Goal: Task Accomplishment & Management: Use online tool/utility

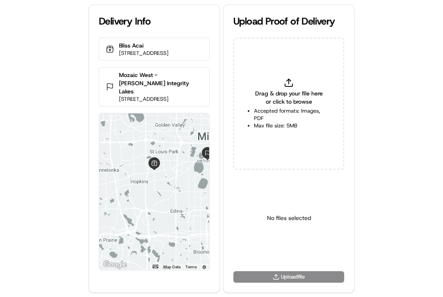
click at [299, 95] on span "Drag & drop your file here or click to browse" at bounding box center [289, 97] width 70 height 16
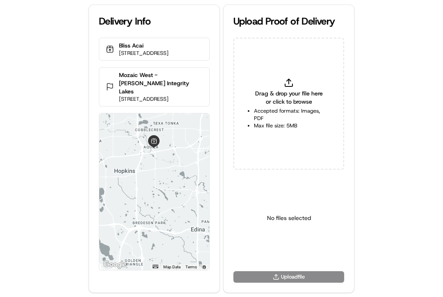
type input "C:\fakepath\2831669 pop.jpg"
click at [280, 247] on html "Delivery Info Bliss Acai 8318 MN-7, St Louis Park, MN 55426, USA Mozaic West - …" at bounding box center [221, 148] width 443 height 297
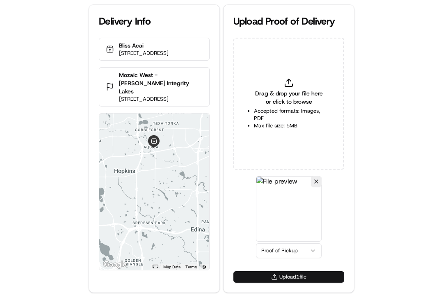
click at [272, 247] on button "Upload 1 file" at bounding box center [288, 276] width 111 height 11
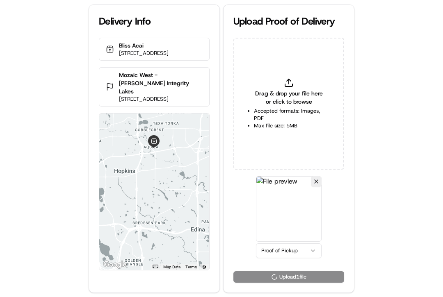
click at [264, 105] on span "Drag & drop your file here or click to browse" at bounding box center [289, 97] width 70 height 16
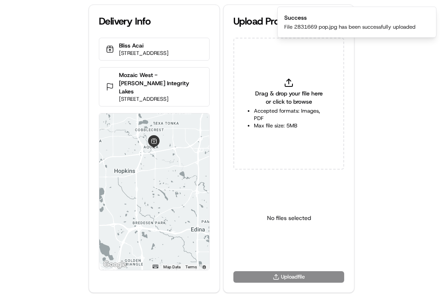
type input "C:\fakepath\2831669 pod.jpg"
click at [290, 247] on html "Delivery Info Bliss Acai 8318 MN-7, St Louis Park, MN 55426, USA Mozaic West - …" at bounding box center [221, 148] width 443 height 297
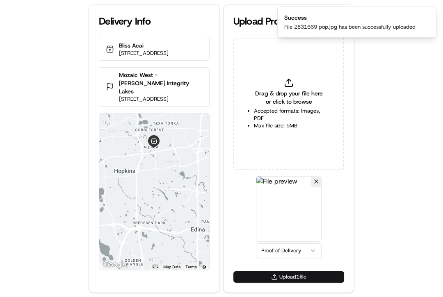
click at [280, 247] on button "Upload 1 file" at bounding box center [288, 276] width 111 height 11
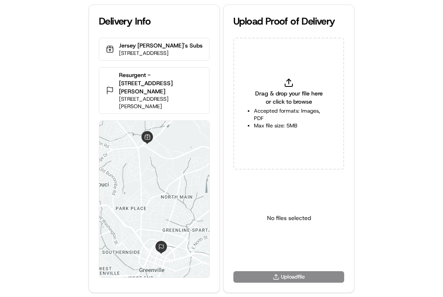
click at [141, 80] on p "Resurgent - [STREET_ADDRESS][PERSON_NAME]" at bounding box center [161, 83] width 84 height 25
click at [141, 80] on p "Resurgent - 55 Beattie Place" at bounding box center [161, 83] width 84 height 25
drag, startPoint x: 141, startPoint y: 80, endPoint x: 161, endPoint y: 10, distance: 73.1
click at [141, 80] on p "Resurgent - 55 Beattie Place" at bounding box center [161, 83] width 84 height 25
copy p "Resurgent"
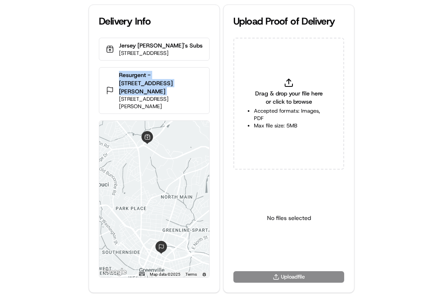
click at [275, 88] on div "Drag & drop your file here or click to browse Accepted formats: Images, PDF Max…" at bounding box center [288, 104] width 111 height 132
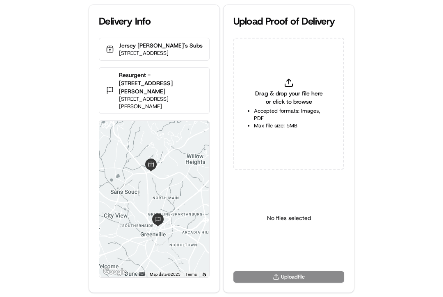
type input "C:\fakepath\2830422 pop.png"
click at [278, 253] on html "Delivery Info Jersey Mike's Subs 3280 N Pleasantburg Dr d, Greenville, SC 29609…" at bounding box center [221, 148] width 443 height 297
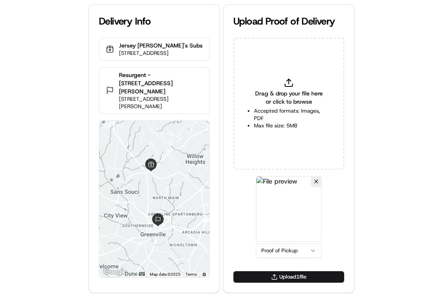
drag, startPoint x: 273, startPoint y: 278, endPoint x: 275, endPoint y: 248, distance: 29.2
click at [273, 278] on button "Upload 1 file" at bounding box center [288, 276] width 111 height 11
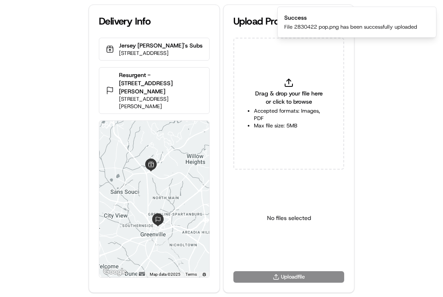
click at [267, 122] on li "Max file size: 5MB" at bounding box center [289, 125] width 70 height 7
type input "C:\fakepath\2830422.jpeg"
click at [279, 255] on html "Delivery Info Jersey Mike's Subs 3280 N Pleasantburg Dr d, Greenville, SC 29609…" at bounding box center [221, 148] width 443 height 297
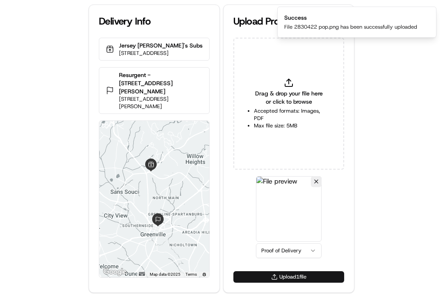
click at [273, 279] on button "Upload 1 file" at bounding box center [288, 276] width 111 height 11
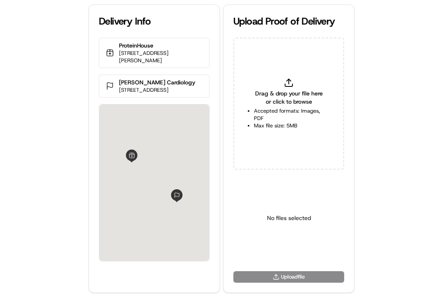
click at [265, 97] on span "Drag & drop your file here or click to browse" at bounding box center [289, 97] width 70 height 16
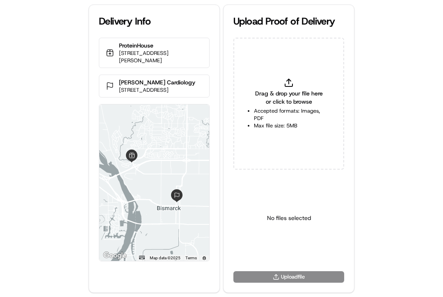
type input "C:\fakepath\2831456 pop.jpg"
click at [294, 248] on html "Delivery Info ProteinHouse 1615 Burnt Boat Dr, Bismarck, ND 58503, USA Sanford …" at bounding box center [221, 148] width 443 height 297
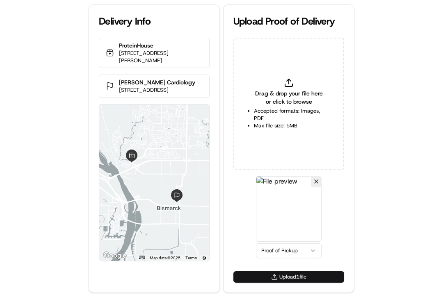
click at [282, 277] on button "Upload 1 file" at bounding box center [288, 276] width 111 height 11
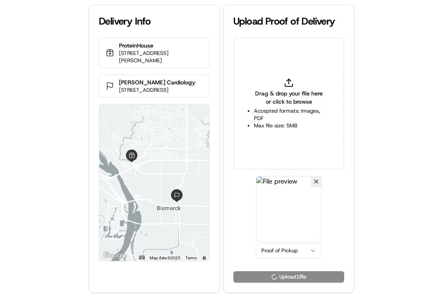
click at [265, 100] on span "Drag & drop your file here or click to browse" at bounding box center [289, 97] width 70 height 16
type input "C:\fakepath\2831456 pop.jpg"
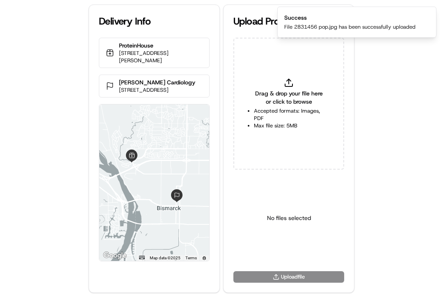
click at [266, 114] on li "Accepted formats: Images, PDF" at bounding box center [289, 114] width 70 height 15
type input "C:\fakepath\2831456 pod.jpg"
click at [289, 253] on html "Delivery Info ProteinHouse 1615 Burnt Boat Dr, Bismarck, ND 58503, USA Sanford …" at bounding box center [221, 148] width 443 height 297
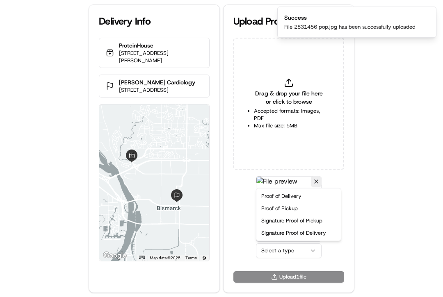
click at [280, 189] on div "Proof of Delivery Proof of Pickup Signature Proof of Pickup Signature Proof of …" at bounding box center [298, 215] width 84 height 52
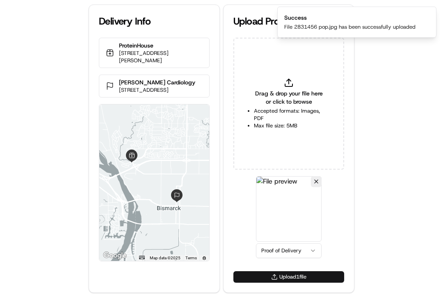
click at [280, 275] on button "Upload 1 file" at bounding box center [288, 276] width 111 height 11
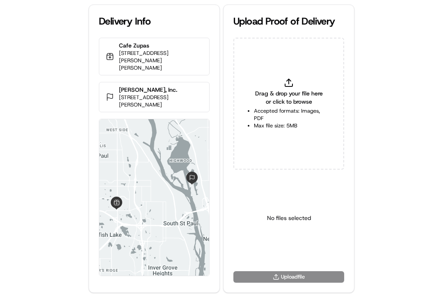
click at [48, 110] on div "Delivery Info Cafe Zupas 2079 S Robert St, St Paul, MN 55118, USA Hawkins, Inc.…" at bounding box center [221, 148] width 443 height 297
drag, startPoint x: 0, startPoint y: 0, endPoint x: 384, endPoint y: 105, distance: 398.2
click at [55, 112] on div "Delivery Info Cafe Zupas 2079 S Robert St, St Paul, MN 55118, USA Hawkins, Inc.…" at bounding box center [221, 148] width 443 height 297
click at [384, 105] on div "Delivery Info Cafe Zupas 2079 S Robert St, St Paul, MN 55118, USA Hawkins, Inc.…" at bounding box center [221, 148] width 443 height 297
click at [269, 95] on span "Drag & drop your file here or click to browse" at bounding box center [289, 97] width 70 height 16
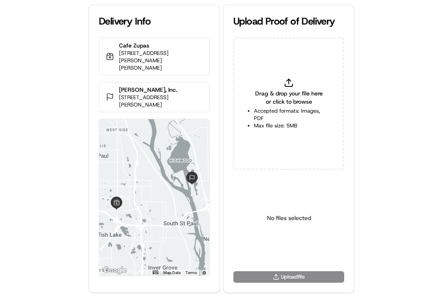
type input "C:\fakepath\2831798 pop.png"
click at [275, 252] on html "Delivery Info Cafe Zupas 2079 S Robert St, St Paul, MN 55118, USA Hawkins, Inc.…" at bounding box center [221, 148] width 443 height 297
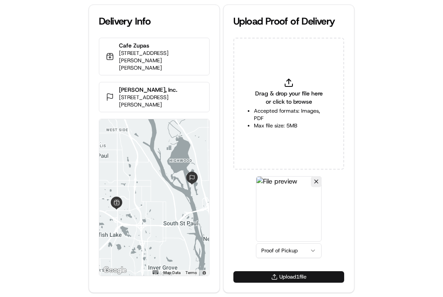
click at [269, 276] on button "Upload 1 file" at bounding box center [288, 276] width 111 height 11
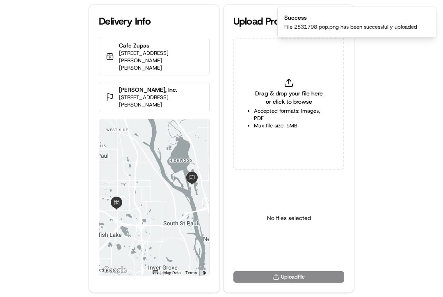
click at [275, 96] on span "Drag & drop your file here or click to browse" at bounding box center [289, 97] width 70 height 16
type input "C:\fakepath\2831798pod.jpeg"
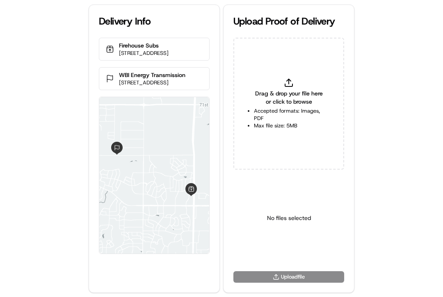
click at [281, 87] on div "Drag & drop your file here or click to browse Accepted formats: Images, PDF Max…" at bounding box center [288, 104] width 111 height 132
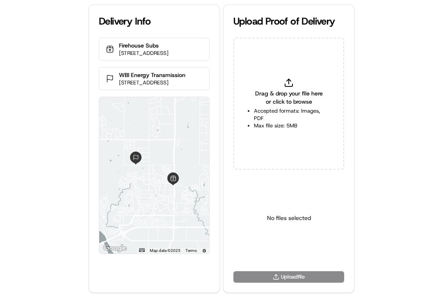
type input "C:\fakepath\2831699 pop.jpg"
click at [281, 253] on html "Delivery Info Firehouse Subs [STREET_ADDRESS] WBI Energy Transmission [STREET_A…" at bounding box center [221, 148] width 443 height 297
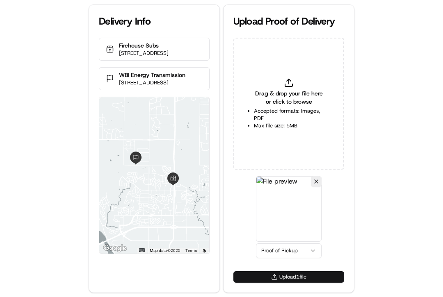
click at [275, 279] on button "Upload 1 file" at bounding box center [288, 276] width 111 height 11
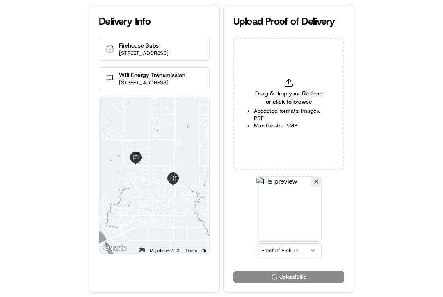
click at [416, 198] on div "Delivery Info Firehouse Subs 4521 Ottawa St Suite 1, Bismarck, ND 58503, USA WB…" at bounding box center [221, 148] width 443 height 297
click at [277, 84] on div "Drag & drop your file here or click to browse Accepted formats: Images, PDF Max…" at bounding box center [288, 104] width 111 height 132
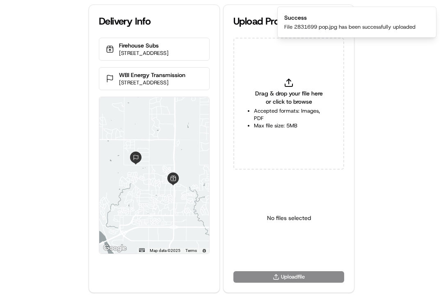
type input "C:\fakepath\2831699 pod.jpg"
click at [283, 253] on html "Delivery Info Firehouse Subs 4521 Ottawa St Suite 1, Bismarck, ND 58503, USA WB…" at bounding box center [221, 148] width 443 height 297
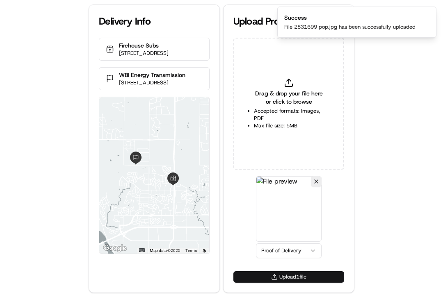
click at [264, 278] on button "Upload 1 file" at bounding box center [288, 276] width 111 height 11
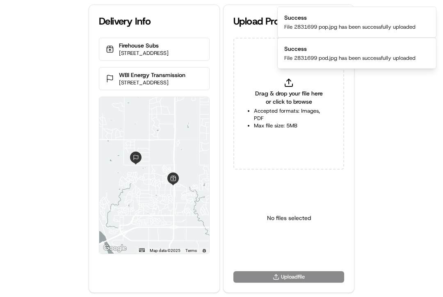
click at [394, 130] on div "Delivery Info Firehouse Subs 4521 Ottawa St Suite 1, Bismarck, ND 58503, USA WB…" at bounding box center [221, 148] width 443 height 297
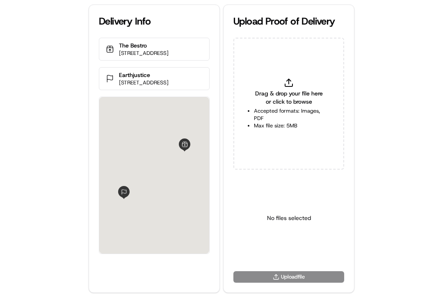
click at [275, 98] on span "Drag & drop your file here or click to browse" at bounding box center [289, 97] width 70 height 16
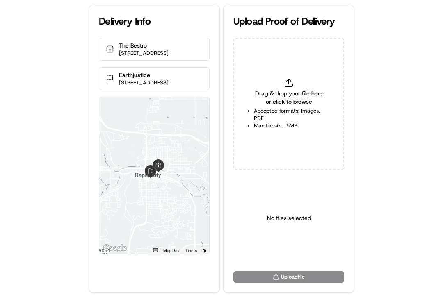
type input "C:\fakepath\2831604 pop.jpg"
click at [281, 254] on html "Delivery Info The Bestro [STREET_ADDRESS] Earthjustice [STREET_ADDRESS] ← Move …" at bounding box center [221, 148] width 443 height 297
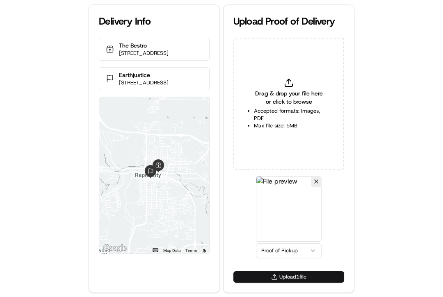
click at [273, 273] on button "Upload 1 file" at bounding box center [288, 276] width 111 height 11
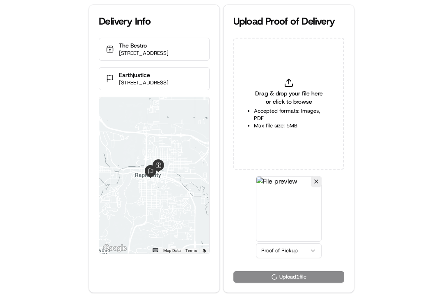
click at [282, 104] on span "Drag & drop your file here or click to browse" at bounding box center [289, 97] width 70 height 16
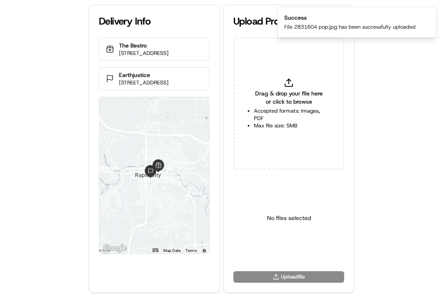
type input "C:\fakepath\2831604 pod.jpg"
click at [292, 251] on html "Delivery Info The Bestro [STREET_ADDRESS] Earthjustice [STREET_ADDRESS] ← Move …" at bounding box center [221, 148] width 443 height 297
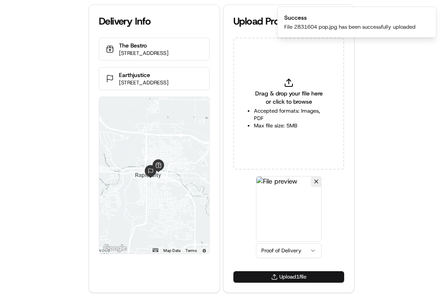
click at [274, 277] on button "Upload 1 file" at bounding box center [288, 276] width 111 height 11
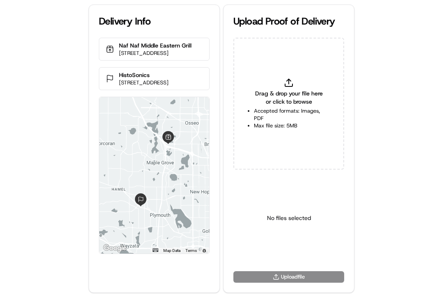
click at [278, 94] on span "Drag & drop your file here or click to browse" at bounding box center [289, 97] width 70 height 16
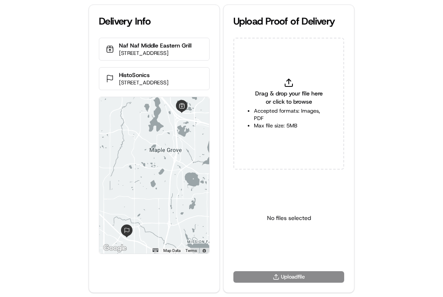
type input "C:\fakepath\2830587 pop.jpg"
click at [273, 256] on html "Delivery Info Naf Naf Middle Eastern Grill [STREET_ADDRESS] HistoSonics [STREET…" at bounding box center [221, 148] width 443 height 297
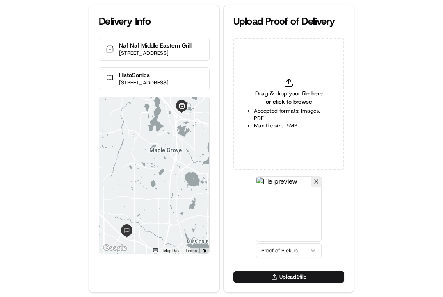
click at [276, 75] on div "Drag & drop your file here or click to browse Accepted formats: Images, PDF Max…" at bounding box center [288, 104] width 111 height 132
drag, startPoint x: 320, startPoint y: 276, endPoint x: 297, endPoint y: 222, distance: 58.4
click at [319, 276] on button "Upload 1 file" at bounding box center [288, 276] width 111 height 11
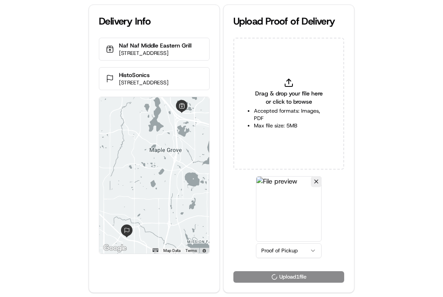
click at [276, 107] on li "Accepted formats: Images, PDF" at bounding box center [289, 114] width 70 height 15
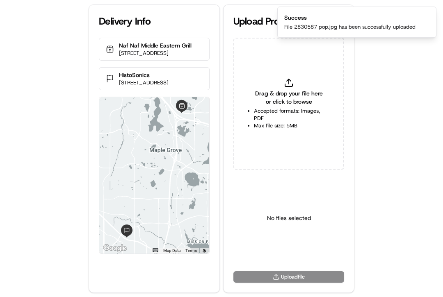
type input "C:\fakepath\2830587 pod.jpg"
click at [284, 221] on img at bounding box center [289, 209] width 66 height 66
click at [280, 250] on html "Delivery Info Naf Naf Middle Eastern Grill 12725 Elm Creek Blvd N #120, Maple G…" at bounding box center [221, 148] width 443 height 297
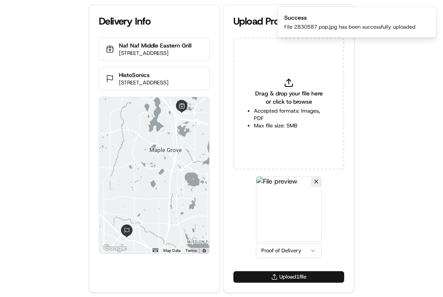
click at [278, 281] on button "Upload 1 file" at bounding box center [288, 276] width 111 height 11
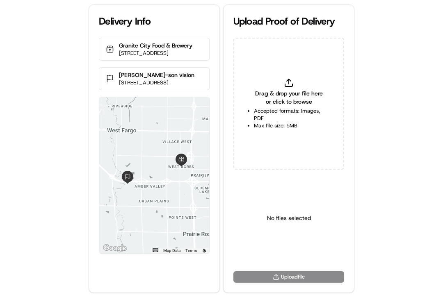
type input "C:\fakepath\2831597 pop.jpg"
click at [371, 190] on div "Delivery Info Granite City Food & Brewery 1636 42nd St S, Fargo, ND 58103, USA …" at bounding box center [221, 148] width 443 height 297
click at [299, 250] on html "Delivery Info Granite City Food & Brewery 1636 42nd St S, Fargo, ND 58103, USA …" at bounding box center [221, 148] width 443 height 297
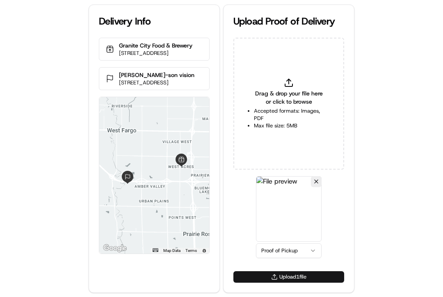
click at [286, 275] on button "Upload 1 file" at bounding box center [288, 276] width 111 height 11
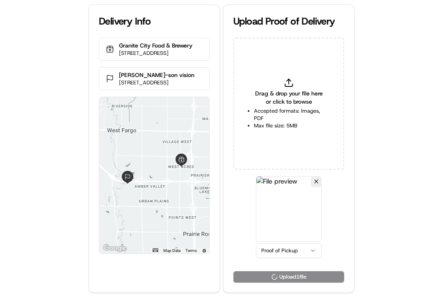
click at [268, 80] on div "Drag & drop your file here or click to browse Accepted formats: Images, PDF Max…" at bounding box center [288, 104] width 111 height 132
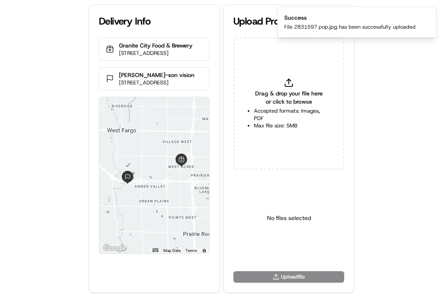
type input "C:\fakepath\2831597 pod.jpg"
click at [281, 250] on html "Delivery Info Granite City Food & Brewery 1636 42nd St S, Fargo, ND 58103, USA …" at bounding box center [221, 148] width 443 height 297
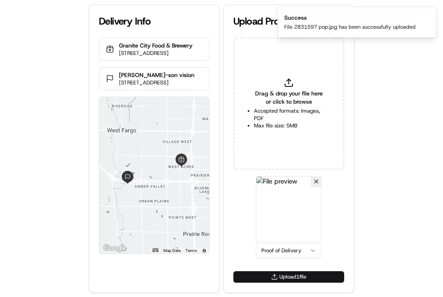
click at [287, 274] on button "Upload 1 file" at bounding box center [288, 276] width 111 height 11
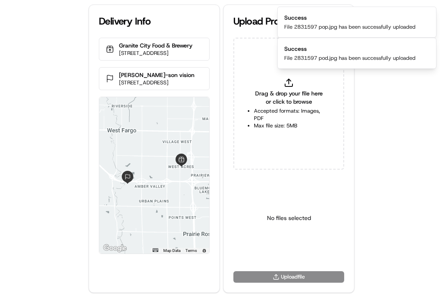
click at [385, 115] on div "Delivery Info Granite City Food & Brewery 1636 42nd St S, Fargo, ND 58103, USA …" at bounding box center [221, 148] width 443 height 297
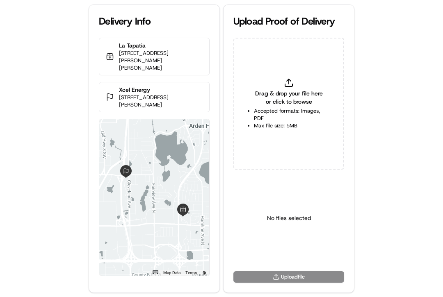
click at [287, 100] on span "Drag & drop your file here or click to browse" at bounding box center [289, 97] width 70 height 16
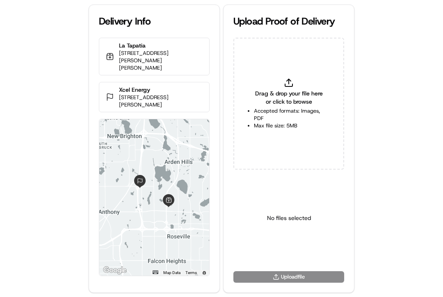
type input "C:\fakepath\2831602 pop.jpg"
click at [290, 253] on html "Delivery Info La Tapatia 2730 E Snelling Ser Dr Ste 200, Roseville, MN 55113, U…" at bounding box center [221, 148] width 443 height 297
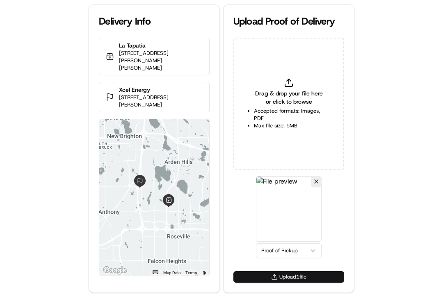
click at [285, 275] on button "Upload 1 file" at bounding box center [288, 276] width 111 height 11
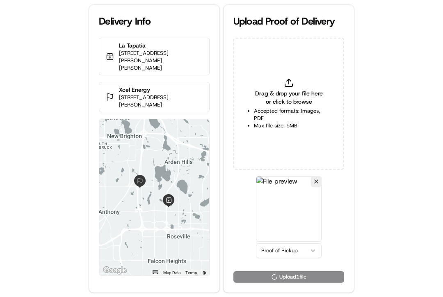
click at [274, 105] on span "Drag & drop your file here or click to browse" at bounding box center [289, 97] width 70 height 16
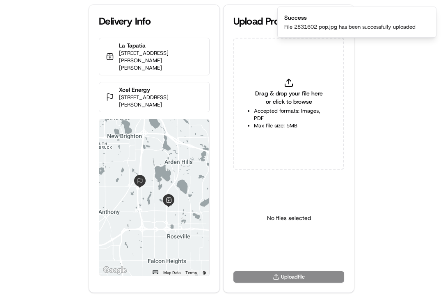
type input "C:\fakepath\2831602 pod.jpg"
click at [296, 250] on html "Delivery Info La Tapatia 2730 E Snelling Ser Dr Ste 200, Roseville, MN 55113, U…" at bounding box center [221, 148] width 443 height 297
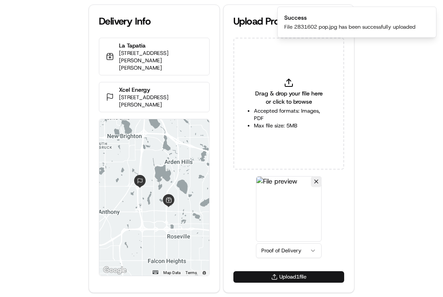
click at [275, 276] on button "Upload 1 file" at bounding box center [288, 276] width 111 height 11
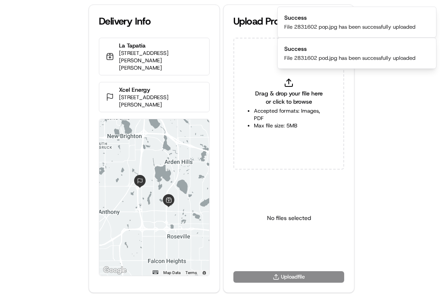
click at [373, 115] on div "Delivery Info La Tapatia 2730 E Snelling Ser Dr Ste 200, Roseville, MN 55113, U…" at bounding box center [221, 148] width 443 height 297
drag, startPoint x: 385, startPoint y: 129, endPoint x: 326, endPoint y: 56, distance: 93.5
click at [382, 128] on div "Delivery Info La Tapatia 2730 E Snelling Ser Dr Ste 200, Roseville, MN 55113, U…" at bounding box center [221, 148] width 443 height 297
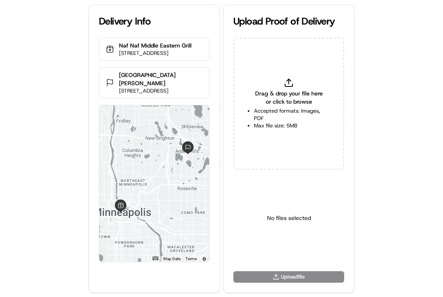
click at [53, 146] on div "Delivery Info Naf Naf Middle Eastern Grill 200 South 6th St, Minneapolis, MN 55…" at bounding box center [221, 148] width 443 height 297
click at [282, 103] on span "Drag & drop your file here or click to browse" at bounding box center [289, 97] width 70 height 16
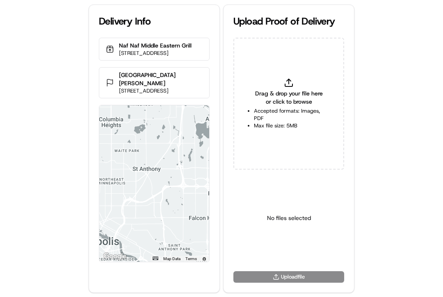
click at [58, 170] on div "Delivery Info Naf Naf Middle Eastern Grill 200 South 6th St, Minneapolis, MN 55…" at bounding box center [221, 148] width 443 height 297
click at [284, 107] on div "Drag & drop your file here or click to browse Accepted formats: Images, PDF Max…" at bounding box center [288, 104] width 111 height 132
type input "C:\fakepath\2830442 pop.jpg"
click at [297, 250] on html "Delivery Info Naf Naf Middle Eastern Grill 200 South 6th St, Minneapolis, MN 55…" at bounding box center [221, 148] width 443 height 297
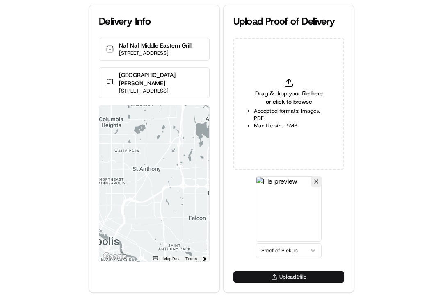
click at [277, 276] on button "Upload 1 file" at bounding box center [288, 276] width 111 height 11
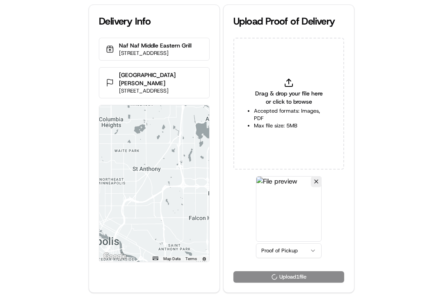
click at [260, 102] on span "Drag & drop your file here or click to browse" at bounding box center [289, 97] width 70 height 16
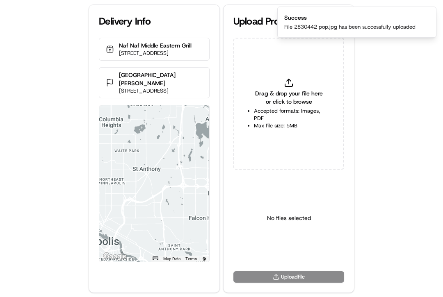
type input "C:\fakepath\2830442 pod.jpg"
click at [276, 255] on html "Delivery Info Naf Naf Middle Eastern Grill 200 South 6th St, Minneapolis, MN 55…" at bounding box center [221, 148] width 443 height 297
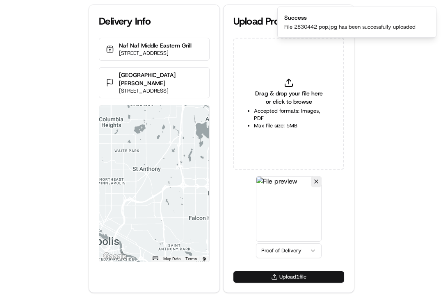
click at [271, 281] on button "Upload 1 file" at bounding box center [288, 276] width 111 height 11
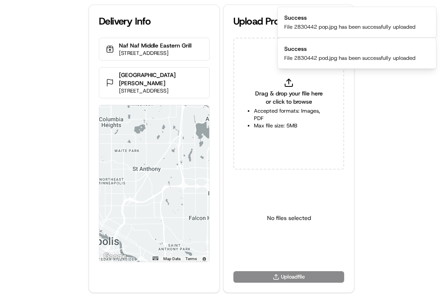
drag, startPoint x: 379, startPoint y: 102, endPoint x: 221, endPoint y: 5, distance: 185.3
click at [379, 102] on div "Delivery Info Naf Naf Middle Eastern Grill 200 South 6th St, Minneapolis, MN 55…" at bounding box center [221, 148] width 443 height 297
drag, startPoint x: 376, startPoint y: 140, endPoint x: 344, endPoint y: 102, distance: 49.5
click at [371, 133] on div "Delivery Info Naf Naf Middle Eastern Grill 200 South 6th St, Minneapolis, MN 55…" at bounding box center [221, 148] width 443 height 297
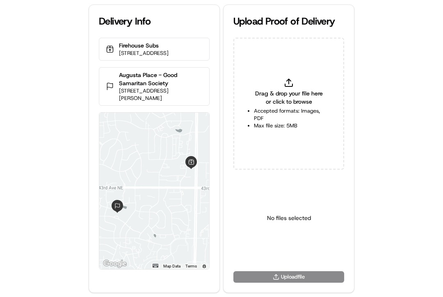
click at [304, 91] on span "Drag & drop your file here or click to browse" at bounding box center [289, 97] width 70 height 16
type input "C:\fakepath\2831621 pop.jpg"
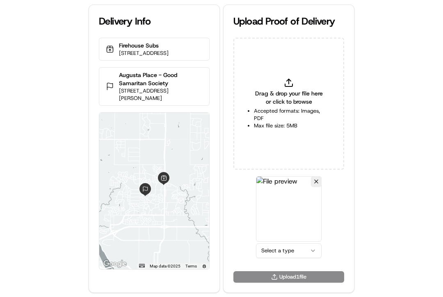
click at [289, 254] on html "Delivery Info Firehouse Subs [STREET_ADDRESS] [GEOGRAPHIC_DATA] - Good Samarita…" at bounding box center [221, 148] width 443 height 297
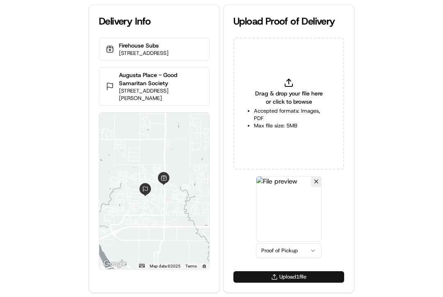
click at [279, 275] on button "Upload 1 file" at bounding box center [288, 276] width 111 height 11
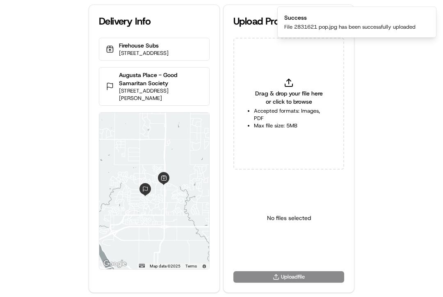
click at [276, 94] on span "Drag & drop your file here or click to browse" at bounding box center [289, 97] width 70 height 16
type input "C:\fakepath\2831621.jpg"
click at [292, 249] on html "Delivery Info Firehouse Subs [STREET_ADDRESS] [GEOGRAPHIC_DATA] - Good Samarita…" at bounding box center [221, 148] width 443 height 297
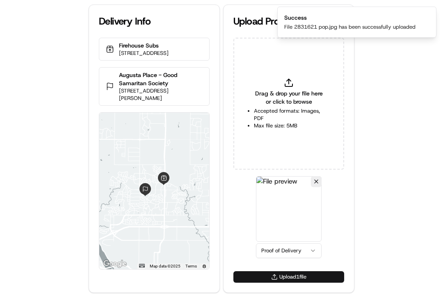
click at [271, 280] on button "Upload 1 file" at bounding box center [288, 276] width 111 height 11
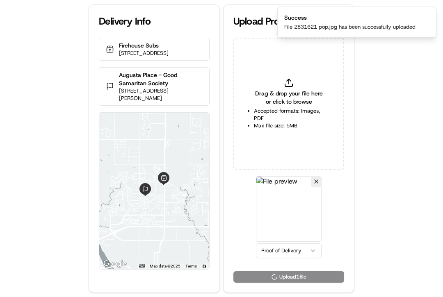
click at [280, 107] on li "Accepted formats: Images, PDF" at bounding box center [289, 114] width 70 height 15
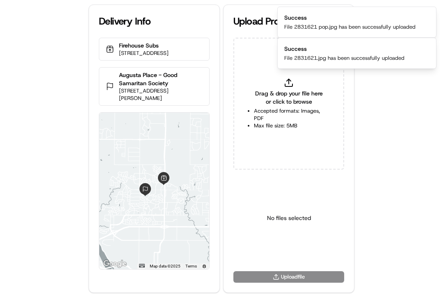
click at [401, 124] on div "Delivery Info Firehouse Subs [STREET_ADDRESS] [GEOGRAPHIC_DATA] - Good Samarita…" at bounding box center [221, 148] width 443 height 297
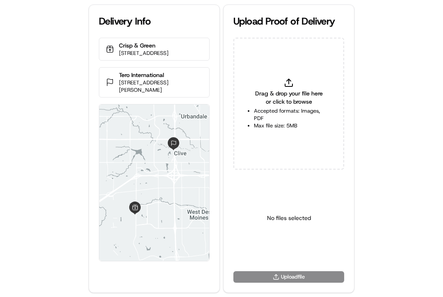
click at [35, 157] on div "Delivery Info Crisp & Green [STREET_ADDRESS] Tero International [STREET_ADDRESS…" at bounding box center [221, 148] width 443 height 297
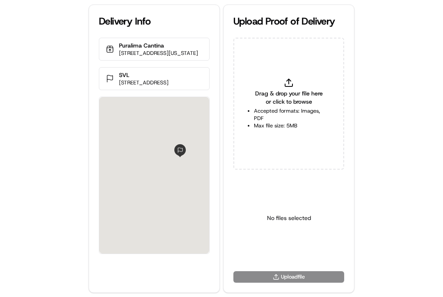
click at [17, 107] on div "Delivery Info Puralima Cantina [STREET_ADDRESS][GEOGRAPHIC_DATA][US_STATE][STRE…" at bounding box center [221, 148] width 443 height 297
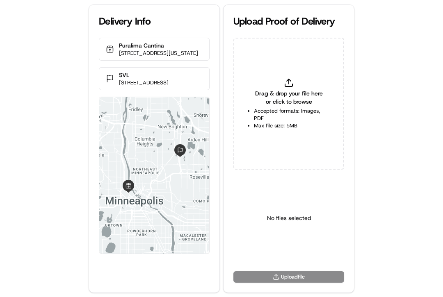
click at [281, 96] on span "Drag & drop your file here or click to browse" at bounding box center [289, 97] width 70 height 16
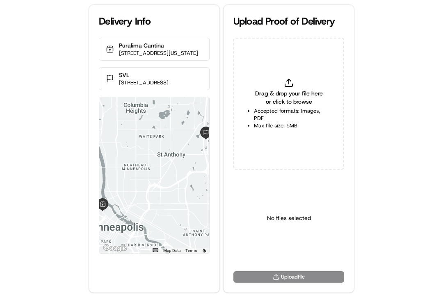
type input "C:\fakepath\2830443 pop.jpg"
click at [284, 251] on html "Delivery Info Puralima Cantina [STREET_ADDRESS][GEOGRAPHIC_DATA][US_STATE][STRE…" at bounding box center [221, 148] width 443 height 297
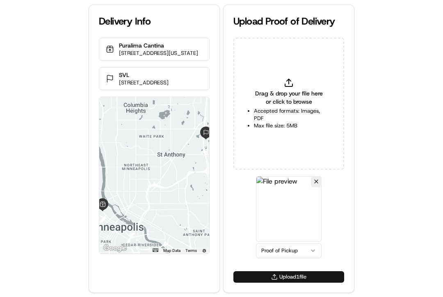
click at [274, 275] on button "Upload 1 file" at bounding box center [288, 276] width 111 height 11
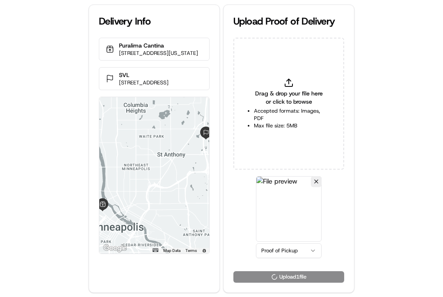
click at [402, 197] on div "Delivery Info Puralima Cantina [STREET_ADDRESS][GEOGRAPHIC_DATA][US_STATE][STRE…" at bounding box center [221, 148] width 443 height 297
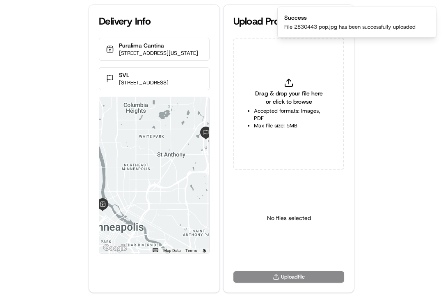
click at [376, 76] on div "Delivery Info Puralima Cantina [STREET_ADDRESS][GEOGRAPHIC_DATA][US_STATE][STRE…" at bounding box center [221, 148] width 443 height 297
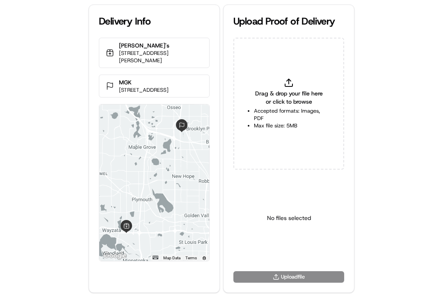
click at [430, 172] on div "Delivery Info [PERSON_NAME]'s [STREET_ADDRESS] ← Move left → Move right ↑ Move …" at bounding box center [221, 148] width 443 height 297
drag, startPoint x: 391, startPoint y: 115, endPoint x: 317, endPoint y: 115, distance: 74.2
click at [391, 115] on div "Delivery Info [PERSON_NAME]'s [STREET_ADDRESS] ← Move left → Move right ↑ Move …" at bounding box center [221, 148] width 443 height 297
click at [277, 114] on li "Accepted formats: Images, PDF" at bounding box center [289, 114] width 70 height 15
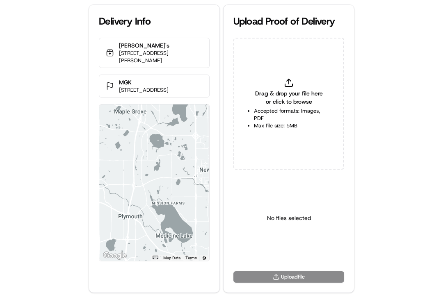
type input "C:\fakepath\2830429 pod.jpeg"
click at [384, 214] on div "Delivery Info [PERSON_NAME]'s [STREET_ADDRESS] ← Move left → Move right ↑ Move …" at bounding box center [221, 148] width 443 height 297
click at [276, 252] on html "Delivery Info [PERSON_NAME]'s [STREET_ADDRESS] ← Move left → Move right ↑ Move …" at bounding box center [221, 148] width 443 height 297
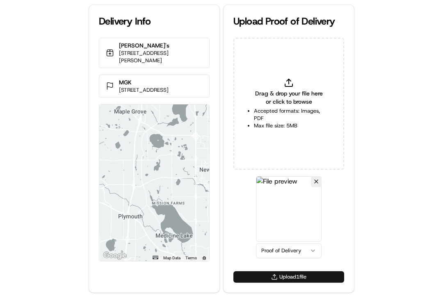
click at [271, 277] on button "Upload 1 file" at bounding box center [288, 276] width 111 height 11
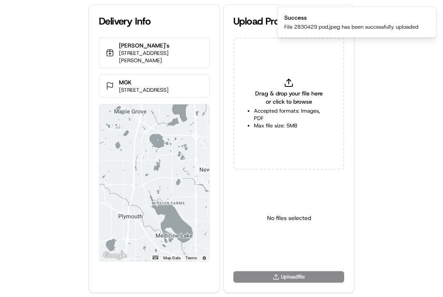
click at [374, 184] on div "Delivery Info Jimmy John's 1140 Wayzata Blvd E, Wayzata, MN 55391, USA MGK 7325…" at bounding box center [221, 148] width 443 height 297
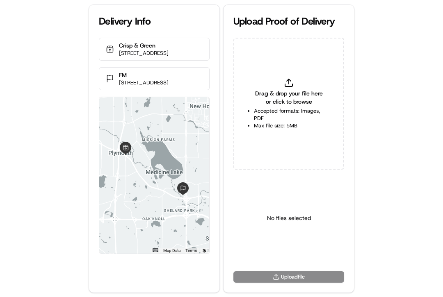
click at [300, 107] on li "Accepted formats: Images, PDF" at bounding box center [289, 114] width 70 height 15
click at [264, 96] on span "Drag & drop your file here or click to browse" at bounding box center [289, 97] width 70 height 16
type input "C:\fakepath\2830445 pop.jpg"
click at [279, 254] on html "Delivery Info Crisp & Green [STREET_ADDRESS] FM [STREET_ADDRESS] ← Move left → …" at bounding box center [221, 148] width 443 height 297
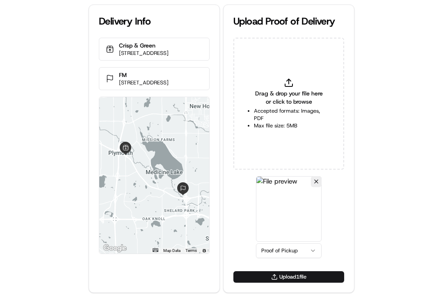
click at [273, 275] on button "Upload 1 file" at bounding box center [288, 276] width 111 height 11
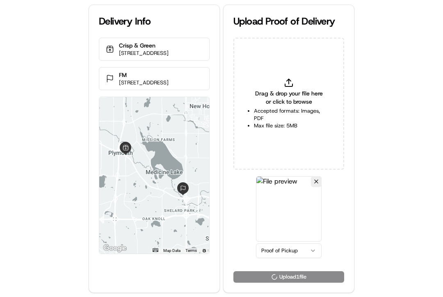
click at [284, 108] on li "Accepted formats: Images, PDF" at bounding box center [289, 114] width 70 height 15
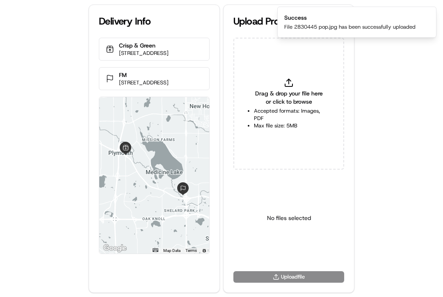
type input "C:\fakepath\2830445 pod.jpg"
click at [294, 254] on html "Delivery Info Crisp & Green 2700 Annapolis Cir N, Plymouth, MN 55441, USA FM 50…" at bounding box center [221, 148] width 443 height 297
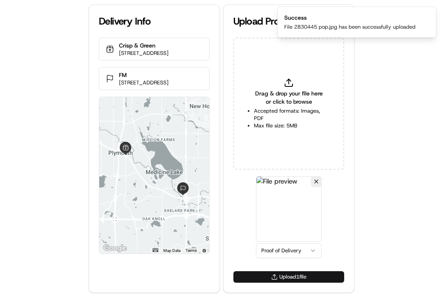
click at [289, 276] on button "Upload 1 file" at bounding box center [288, 276] width 111 height 11
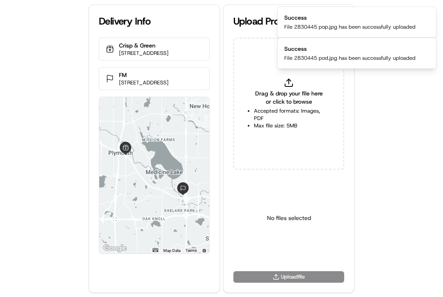
click at [376, 116] on div "Delivery Info Crisp & Green 2700 Annapolis Cir N, Plymouth, MN 55441, USA FM 50…" at bounding box center [221, 148] width 443 height 297
drag, startPoint x: 365, startPoint y: 60, endPoint x: 398, endPoint y: 61, distance: 32.8
click at [366, 61] on div "File 2830445 pod.jpg has been successfully uploaded" at bounding box center [349, 58] width 131 height 7
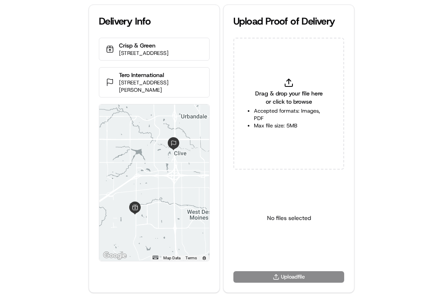
click at [299, 99] on span "Drag & drop your file here or click to browse" at bounding box center [289, 97] width 70 height 16
type input "C:\fakepath\2831797 pop.jpg"
click at [284, 251] on html "Delivery Info Crisp & Green 141 S Jordan Creek Pkwy, West Des Moines, IA 50266,…" at bounding box center [221, 148] width 443 height 297
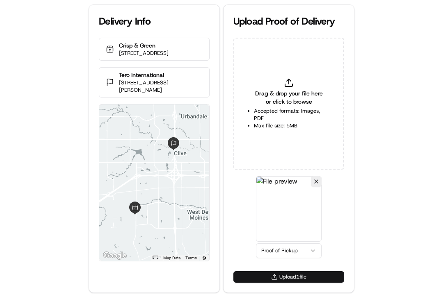
click at [271, 277] on button "Upload 1 file" at bounding box center [288, 276] width 111 height 11
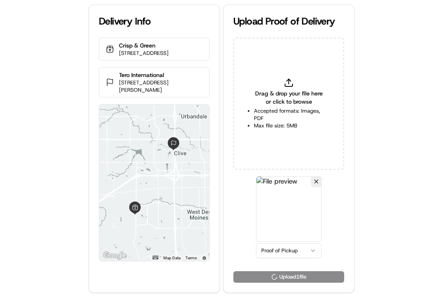
click at [273, 87] on div "Drag & drop your file here or click to browse Accepted formats: Images, PDF Max…" at bounding box center [288, 104] width 111 height 132
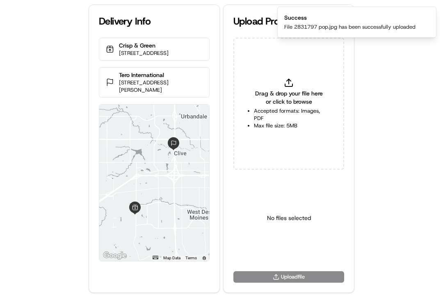
type input "C:\fakepath\2831797 pod.jpeg"
click at [291, 245] on html "Delivery Info Crisp & Green 141 S Jordan Creek Pkwy, West Des Moines, IA 50266,…" at bounding box center [221, 148] width 443 height 297
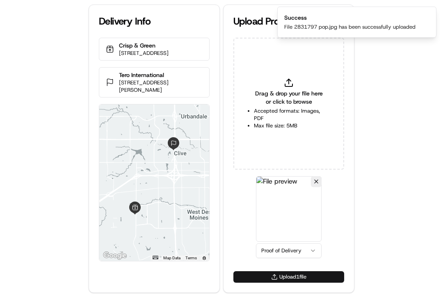
click at [273, 275] on button "Upload 1 file" at bounding box center [288, 276] width 111 height 11
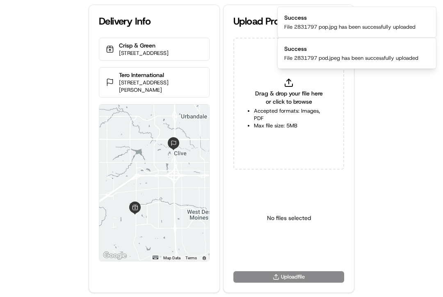
drag, startPoint x: 379, startPoint y: 123, endPoint x: 330, endPoint y: 89, distance: 60.3
click at [379, 123] on div "Delivery Info Crisp & Green 141 S Jordan Creek Pkwy, West Des Moines, IA 50266,…" at bounding box center [221, 148] width 443 height 297
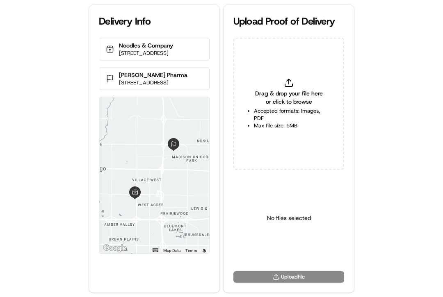
click at [268, 105] on span "Drag & drop your file here or click to browse" at bounding box center [289, 97] width 70 height 16
type input "C:\fakepath\2831019 pop.jpg"
click at [285, 246] on html "Delivery Info Noodles & Company 4501 15th Ave S, Fargo, ND 58103, USA Korber Ph…" at bounding box center [221, 148] width 443 height 297
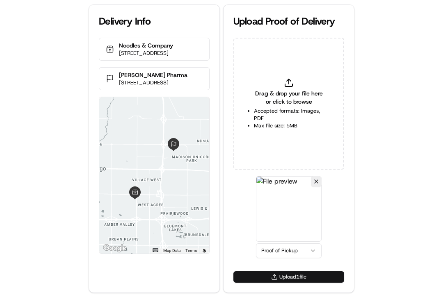
click at [286, 276] on button "Upload 1 file" at bounding box center [288, 276] width 111 height 11
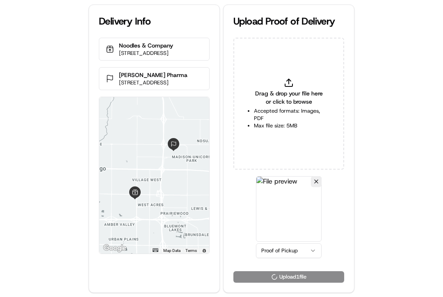
click at [284, 98] on span "Drag & drop your file here or click to browse" at bounding box center [289, 97] width 70 height 16
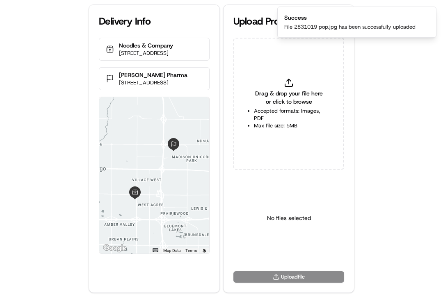
type input "C:\fakepath\2831019 pod.jpg"
click at [280, 253] on html "Delivery Info Noodles & Company 4501 15th Ave S, Fargo, ND 58103, USA Korber Ph…" at bounding box center [221, 148] width 443 height 297
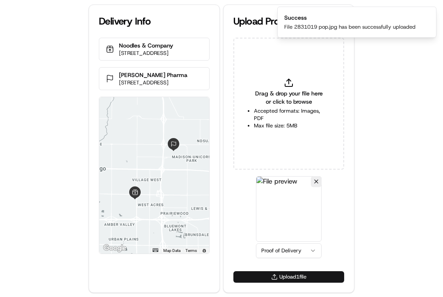
click at [286, 276] on button "Upload 1 file" at bounding box center [288, 276] width 111 height 11
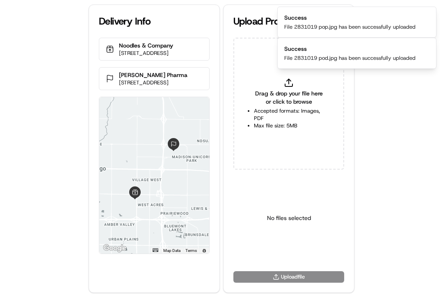
click at [348, 116] on div "Drag & drop your file here or click to browse Accepted formats: Images, PDF Max…" at bounding box center [288, 155] width 130 height 234
drag, startPoint x: 385, startPoint y: 107, endPoint x: 321, endPoint y: 3, distance: 121.5
click at [385, 107] on div "Delivery Info Noodles & Company 4501 15th Ave S, Fargo, ND 58103, USA Korber Ph…" at bounding box center [221, 148] width 443 height 297
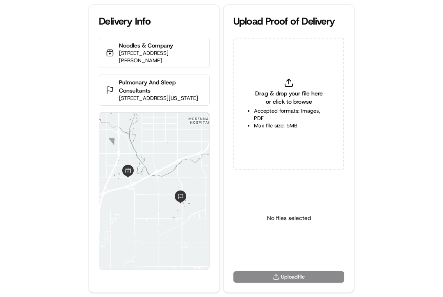
click at [287, 119] on li "Accepted formats: Images, PDF" at bounding box center [289, 114] width 70 height 15
type input "C:\fakepath\2831674 pop.jpg"
click at [281, 250] on html "Delivery Info Noodles & Company 5005 S Louise Ave, Sioux Falls, SD 57108, USA P…" at bounding box center [221, 148] width 443 height 297
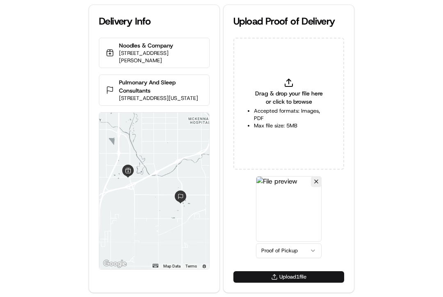
click at [266, 279] on button "Upload 1 file" at bounding box center [288, 276] width 111 height 11
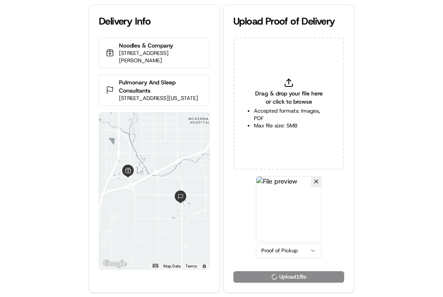
click at [283, 94] on span "Drag & drop your file here or click to browse" at bounding box center [289, 97] width 70 height 16
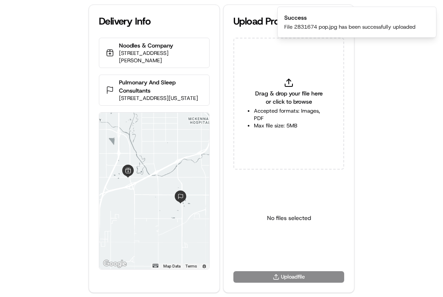
type input "C:\fakepath\2831674 pod.jpg"
click at [282, 251] on html "Delivery Info Noodles & Company 5005 S Louise Ave, Sioux Falls, SD 57108, USA P…" at bounding box center [221, 148] width 443 height 297
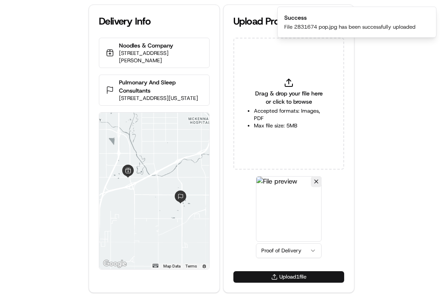
click at [270, 275] on button "Upload 1 file" at bounding box center [288, 276] width 111 height 11
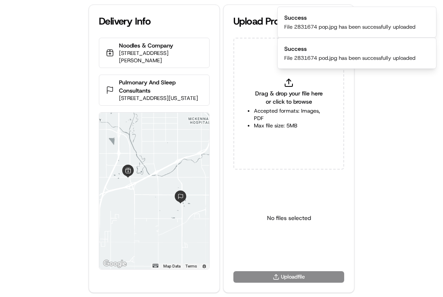
click at [380, 130] on div "Delivery Info Noodles & Company 5005 S Louise Ave, Sioux Falls, SD 57108, USA P…" at bounding box center [221, 148] width 443 height 297
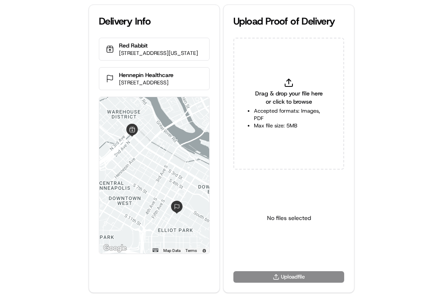
click at [278, 102] on span "Drag & drop your file here or click to browse" at bounding box center [289, 97] width 70 height 16
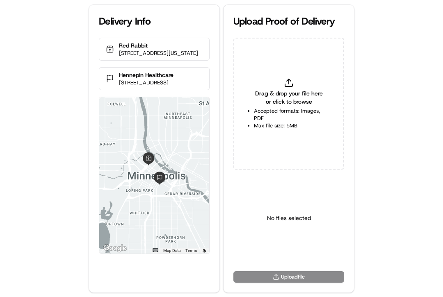
type input "C:\fakepath\2831005 pop.jpg"
click at [289, 246] on html "Delivery Info Red Rabbit [STREET_ADDRESS][US_STATE] Hennepin Healthcare [STREET…" at bounding box center [221, 148] width 443 height 297
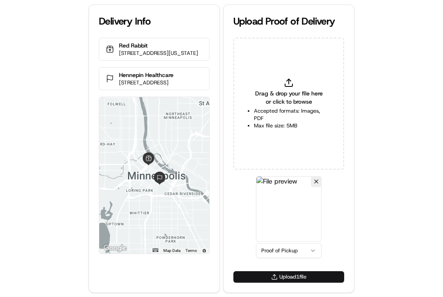
click at [270, 276] on button "Upload 1 file" at bounding box center [288, 276] width 111 height 11
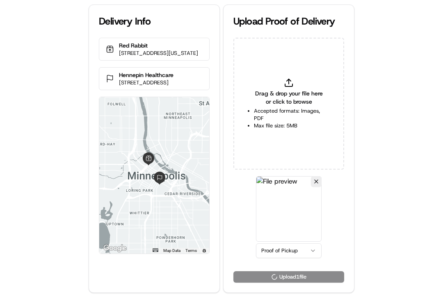
click at [292, 86] on icon at bounding box center [288, 85] width 7 height 2
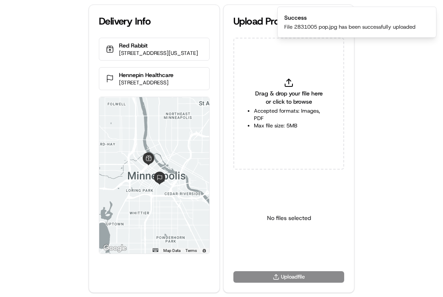
type input "C:\fakepath\2831005 pod.jpg"
click at [294, 250] on html "Delivery Info Red Rabbit [STREET_ADDRESS][US_STATE] Hennepin Healthcare [STREET…" at bounding box center [221, 148] width 443 height 297
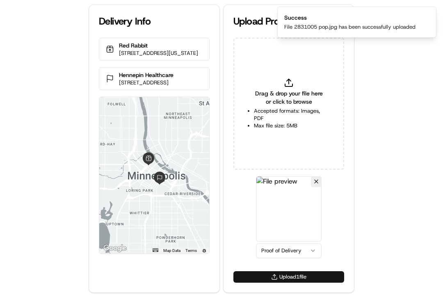
click at [266, 280] on button "Upload 1 file" at bounding box center [288, 276] width 111 height 11
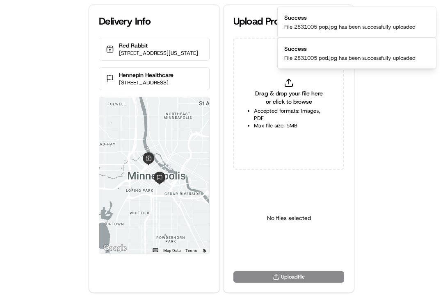
drag, startPoint x: 389, startPoint y: 141, endPoint x: 387, endPoint y: 135, distance: 6.6
click at [387, 135] on div "Delivery Info Red Rabbit 201 N Washington Ave, Minneapolis, MN 55401, USA Henne…" at bounding box center [221, 148] width 443 height 297
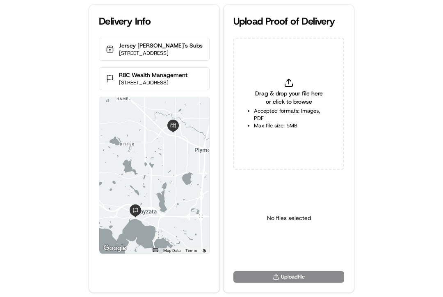
click at [304, 104] on span "Drag & drop your file here or click to browse" at bounding box center [289, 97] width 70 height 16
type input "C:\fakepath\2831688 pop.jpg"
click at [282, 248] on html "Delivery Info Jersey Mike's Subs 3505 Vicksburg Ln N, Plymouth, MN 55447, USA R…" at bounding box center [221, 148] width 443 height 297
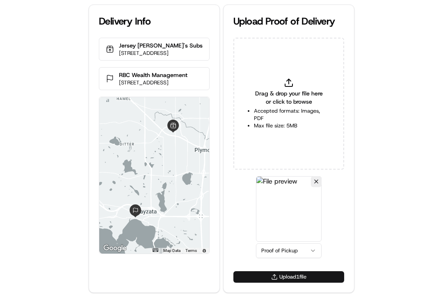
click at [271, 274] on button "Upload 1 file" at bounding box center [288, 276] width 111 height 11
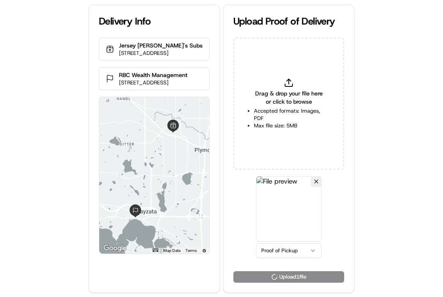
click at [264, 73] on div "Drag & drop your file here or click to browse Accepted formats: Images, PDF Max…" at bounding box center [288, 104] width 111 height 132
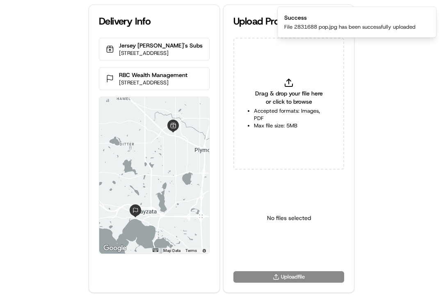
type input "C:\fakepath\2831688 pod.jpg"
click at [298, 257] on html "Delivery Info Jersey Mike's Subs 3505 Vicksburg Ln N, Plymouth, MN 55447, USA R…" at bounding box center [221, 148] width 443 height 297
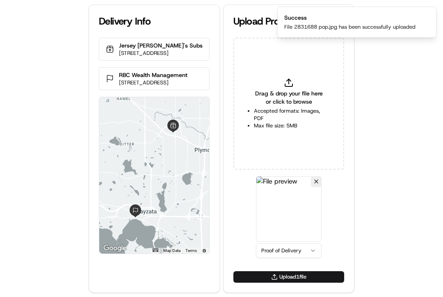
drag, startPoint x: 244, startPoint y: 279, endPoint x: 243, endPoint y: 275, distance: 4.4
click at [244, 279] on button "Upload 1 file" at bounding box center [288, 276] width 111 height 11
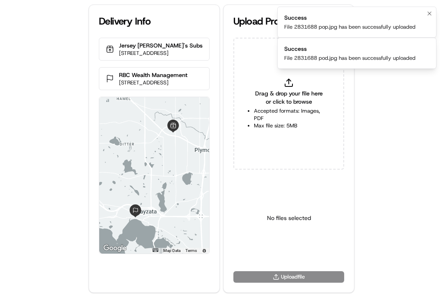
drag, startPoint x: 382, startPoint y: 105, endPoint x: 311, endPoint y: 13, distance: 116.8
click at [382, 105] on div "Delivery Info Jersey Mike's Subs 3505 Vicksburg Ln N, Plymouth, MN 55447, USA R…" at bounding box center [221, 148] width 443 height 297
click at [380, 126] on div "Delivery Info Jersey Mike's Subs 3505 Vicksburg Ln N, Plymouth, MN 55447, USA R…" at bounding box center [221, 148] width 443 height 297
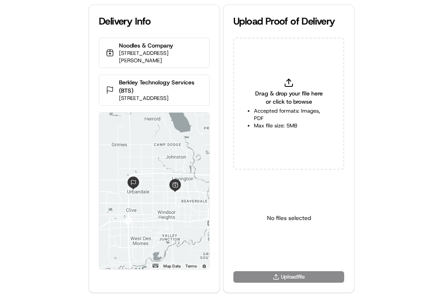
click at [44, 97] on div "Delivery Info Noodles & Company [STREET_ADDRESS][PERSON_NAME] Berkley Technolog…" at bounding box center [221, 148] width 443 height 297
click at [290, 88] on div "Drag & drop your file here or click to browse Accepted formats: Images, PDF Max…" at bounding box center [288, 104] width 111 height 132
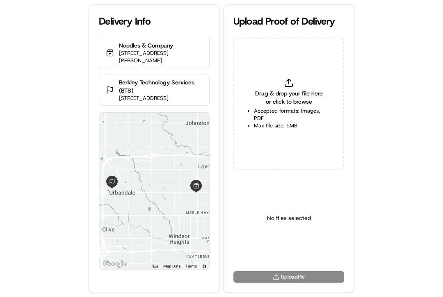
type input "C:\fakepath\2831691 pod.jpeg"
click at [273, 248] on html "Delivery Info Noodles & Company 5840 Douglas Ave, Des Moines, IA 50310, USA Ber…" at bounding box center [221, 148] width 443 height 297
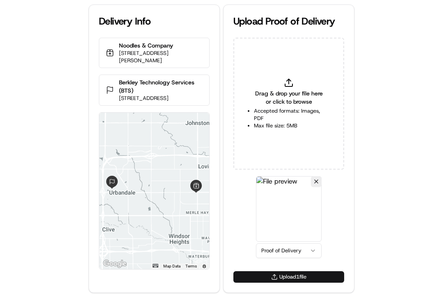
click at [278, 278] on button "Upload 1 file" at bounding box center [288, 276] width 111 height 11
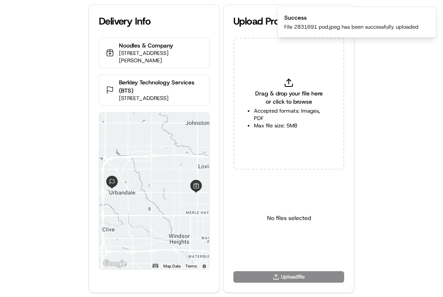
click at [350, 80] on div "Drag & drop your file here or click to browse Accepted formats: Images, PDF Max…" at bounding box center [288, 155] width 130 height 234
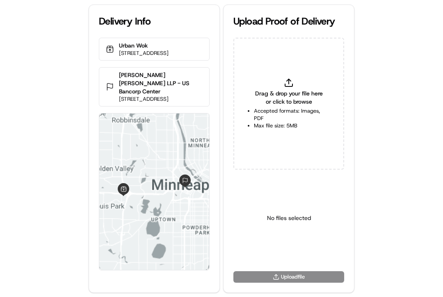
click at [273, 101] on span "Drag & drop your file here or click to browse" at bounding box center [289, 97] width 70 height 16
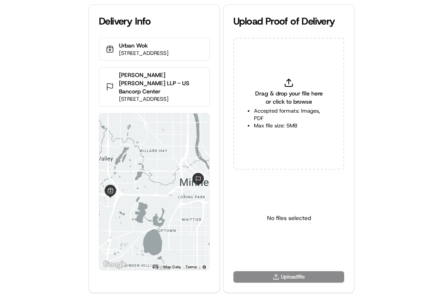
type input "C:\fakepath\2831137 pop.jpg"
click at [315, 180] on button at bounding box center [316, 181] width 11 height 11
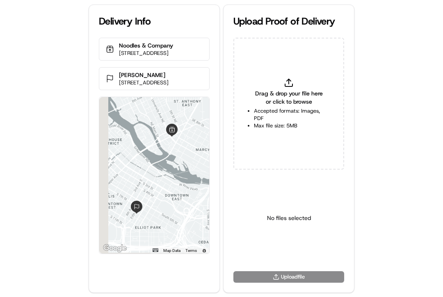
click at [287, 107] on li "Accepted formats: Images, PDF" at bounding box center [289, 114] width 70 height 15
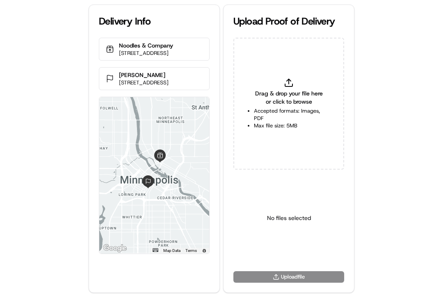
type input "C:\fakepath\2831611pod.jpeg"
click at [285, 247] on html "Delivery Info Noodles & Company 300 E Hennepin Ave, Minneapolis, MN 55414, USA …" at bounding box center [221, 148] width 443 height 297
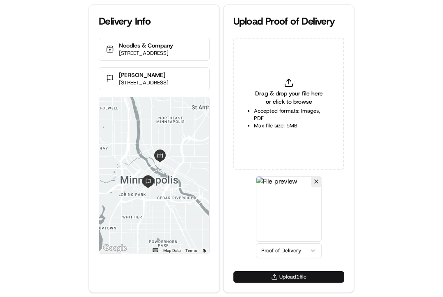
click at [274, 280] on button "Upload 1 file" at bounding box center [288, 276] width 111 height 11
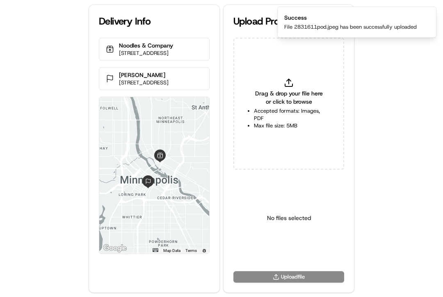
drag, startPoint x: 358, startPoint y: 133, endPoint x: 282, endPoint y: 61, distance: 105.0
click at [352, 125] on div "Delivery Info Noodles & Company 300 E Hennepin Ave, Minneapolis, MN 55414, USA …" at bounding box center [221, 148] width 443 height 297
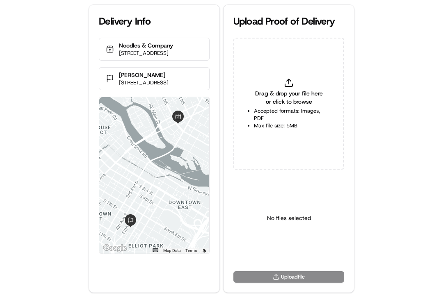
click at [399, 116] on div "Delivery Info Noodles & Company [STREET_ADDRESS] [PERSON_NAME] [STREET_ADDRESS]…" at bounding box center [221, 148] width 443 height 297
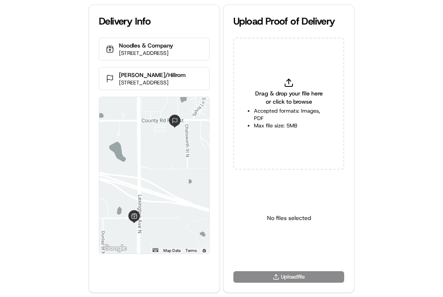
click at [399, 78] on div "Delivery Info Noodles & Company [STREET_ADDRESS] [PERSON_NAME][GEOGRAPHIC_DATA]…" at bounding box center [221, 148] width 443 height 297
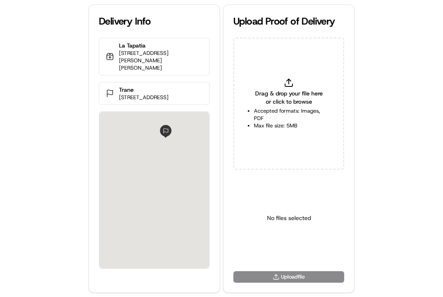
click at [39, 57] on div "Delivery Info La Tapatia [STREET_ADDRESS][PERSON_NAME] Trane [STREET_ADDRESS] U…" at bounding box center [221, 148] width 443 height 297
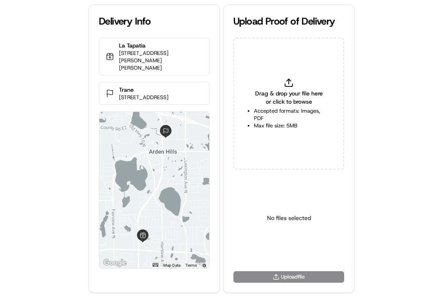
click at [396, 105] on div "Delivery Info La Tapatia 2730 E Snelling Ser Dr Ste 200, Roseville, MN 55113, U…" at bounding box center [221, 148] width 443 height 297
click at [302, 114] on li "Accepted formats: Images, PDF" at bounding box center [289, 114] width 70 height 15
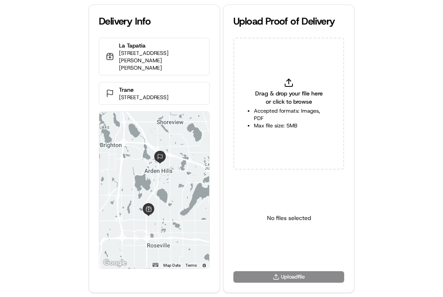
type input "C:\fakepath\2830436 pop.jpg"
click at [285, 255] on html "Delivery Info La Tapatia 2730 E Snelling Ser Dr Ste 200, Roseville, MN 55113, U…" at bounding box center [221, 148] width 443 height 297
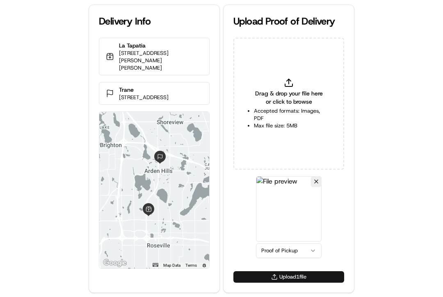
click at [285, 276] on button "Upload 1 file" at bounding box center [288, 276] width 111 height 11
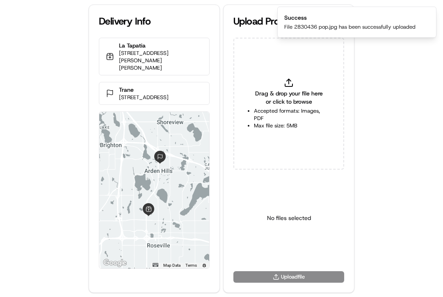
click at [367, 47] on div "Delivery Info La Tapatia 2730 E Snelling Ser Dr Ste 200, Roseville, MN 55113, U…" at bounding box center [221, 148] width 443 height 297
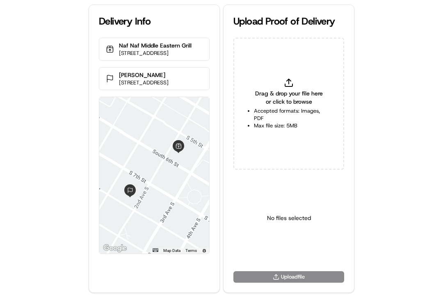
click at [281, 95] on span "Drag & drop your file here or click to browse" at bounding box center [289, 97] width 70 height 16
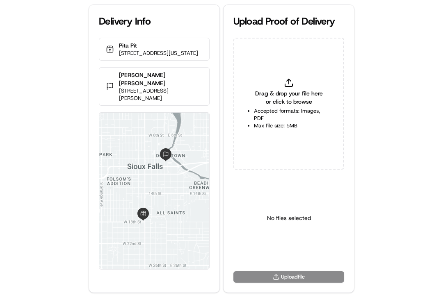
click at [273, 93] on span "Drag & drop your file here or click to browse" at bounding box center [289, 97] width 70 height 16
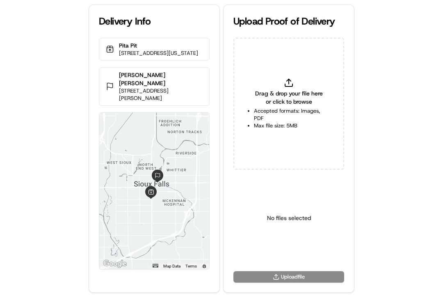
type input "C:\fakepath\2831802 pop.jpg"
click at [291, 251] on html "Delivery Info Pita Pit [STREET_ADDRESS][US_STATE] [PERSON_NAME] [PERSON_NAME] […" at bounding box center [221, 148] width 443 height 297
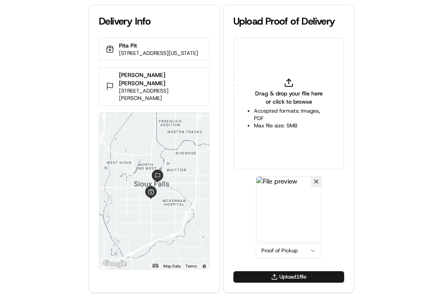
click at [279, 284] on div "Upload 1 file" at bounding box center [288, 281] width 130 height 21
drag, startPoint x: 284, startPoint y: 276, endPoint x: 421, endPoint y: 237, distance: 142.5
click at [286, 276] on button "Upload 1 file" at bounding box center [288, 276] width 111 height 11
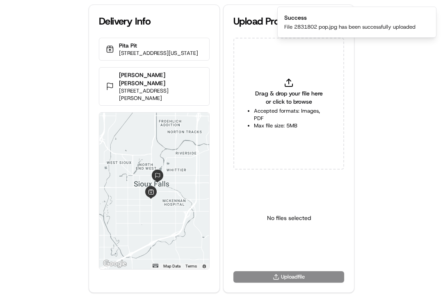
click at [274, 79] on div "Drag & drop your file here or click to browse Accepted formats: Images, PDF Max…" at bounding box center [288, 104] width 111 height 132
type input "C:\fakepath\2831802 pod.jpg"
click at [278, 249] on html "Delivery Info Pita Pit 925 S Minnesota Ave, Sioux Falls, SD 57104, USA Morgan S…" at bounding box center [221, 148] width 443 height 297
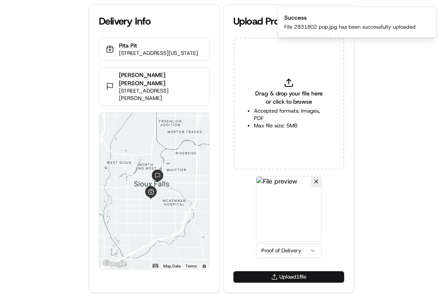
click at [282, 280] on button "Upload 1 file" at bounding box center [288, 276] width 111 height 11
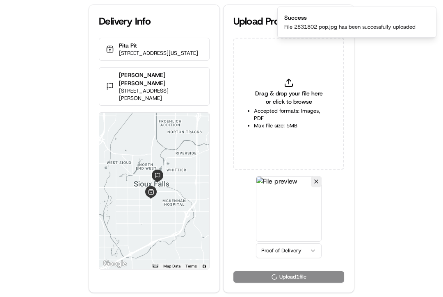
click at [63, 105] on div "Delivery Info Pita Pit 925 S Minnesota Ave, Sioux Falls, SD 57104, USA Morgan S…" at bounding box center [221, 148] width 443 height 297
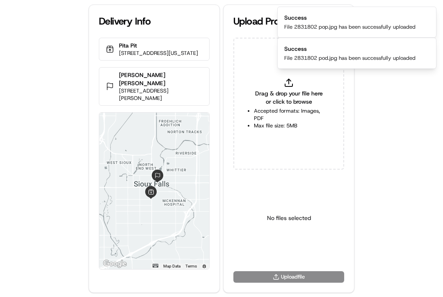
click at [377, 120] on div "Delivery Info Pita Pit 925 S Minnesota Ave, Sioux Falls, SD 57104, USA Morgan S…" at bounding box center [221, 148] width 443 height 297
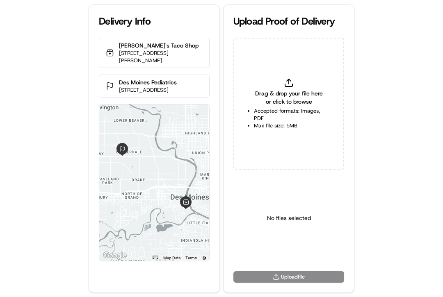
click at [285, 84] on icon at bounding box center [289, 83] width 10 height 10
type input "C:\fakepath\2831712 pop.jpg"
click at [284, 251] on html "Delivery Info [PERSON_NAME]'s Taco Shop [STREET_ADDRESS][PERSON_NAME] [GEOGRAPH…" at bounding box center [221, 148] width 443 height 297
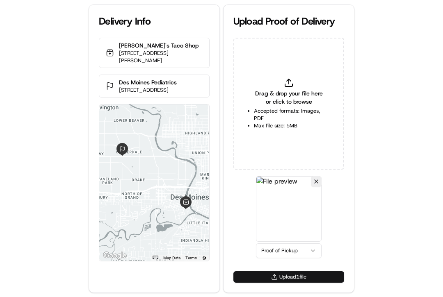
click at [282, 276] on button "Upload 1 file" at bounding box center [288, 276] width 111 height 11
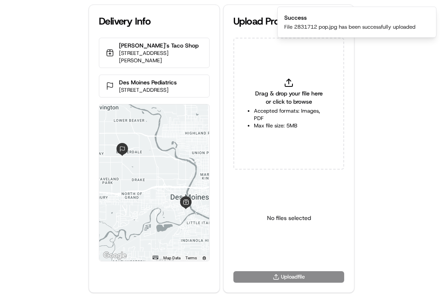
click at [274, 104] on span "Drag & drop your file here or click to browse" at bounding box center [289, 97] width 70 height 16
click at [380, 61] on div "Delivery Info [PERSON_NAME]'s Taco Shop [STREET_ADDRESS][PERSON_NAME] [GEOGRAPH…" at bounding box center [221, 148] width 443 height 297
click at [384, 110] on div "Delivery Info [PERSON_NAME]'s Taco Shop [STREET_ADDRESS][PERSON_NAME] [GEOGRAPH…" at bounding box center [221, 148] width 443 height 297
click at [38, 84] on div "Delivery Info Fuzzy's Taco Shop 300 W Martin Luther King Jr Pkwy Suite 120, Des…" at bounding box center [221, 148] width 443 height 297
click at [382, 121] on div "Delivery Info Fuzzy's Taco Shop 300 W Martin Luther King Jr Pkwy Suite 120, Des…" at bounding box center [221, 148] width 443 height 297
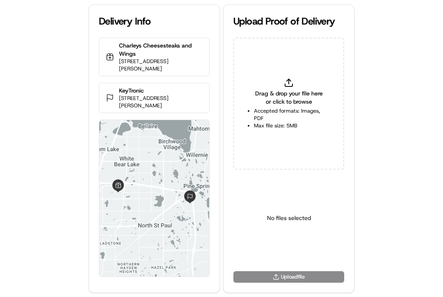
click at [269, 104] on span "Drag & drop your file here or click to browse" at bounding box center [289, 97] width 70 height 16
type input "C:\fakepath\2830646 pop.jpg"
click at [282, 248] on html "Delivery Info Charleys Cheesesteaks and Wings [STREET_ADDRESS][PERSON_NAME] Key…" at bounding box center [221, 148] width 443 height 297
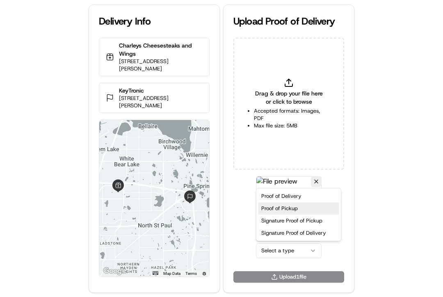
drag, startPoint x: 284, startPoint y: 198, endPoint x: 284, endPoint y: 207, distance: 9.0
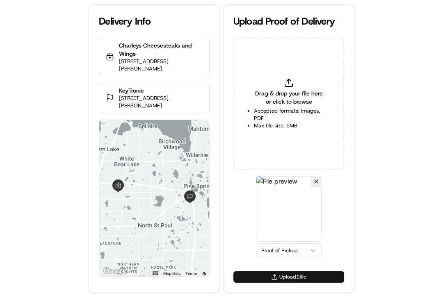
click at [284, 279] on button "Upload 1 file" at bounding box center [288, 276] width 111 height 11
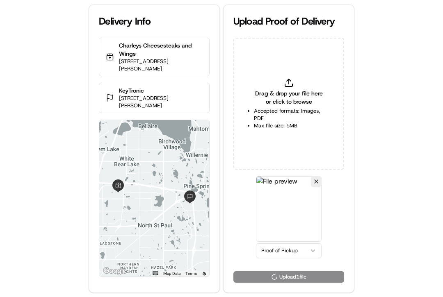
click at [266, 75] on div "Drag & drop your file here or click to browse Accepted formats: Images, PDF Max…" at bounding box center [288, 104] width 111 height 132
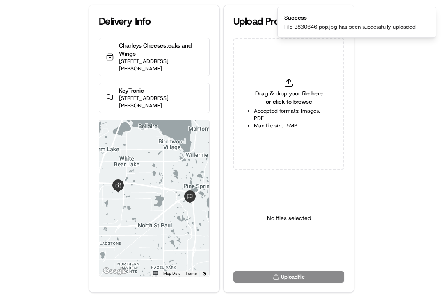
type input "C:\fakepath\2830646 pod.jpg"
click at [275, 255] on html "Delivery Info Charleys Cheesesteaks and Wings 3001 White Bear Ave Space #2071, …" at bounding box center [221, 148] width 443 height 297
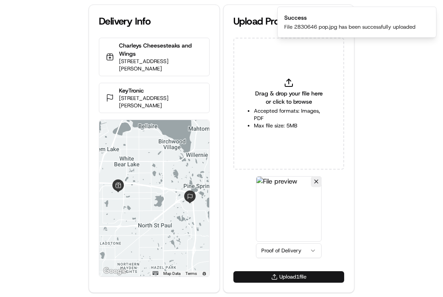
click at [280, 276] on button "Upload 1 file" at bounding box center [288, 276] width 111 height 11
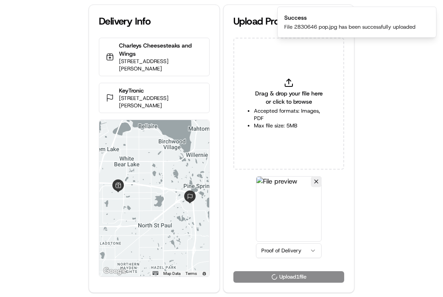
click at [420, 189] on div "Delivery Info Charleys Cheesesteaks and Wings 3001 White Bear Ave Space #2071, …" at bounding box center [221, 148] width 443 height 297
click at [330, 189] on div "Proof of Delivery" at bounding box center [288, 217] width 111 height 82
click at [379, 177] on div "Delivery Info Charleys Cheesesteaks and Wings 3001 White Bear Ave Space #2071, …" at bounding box center [221, 148] width 443 height 297
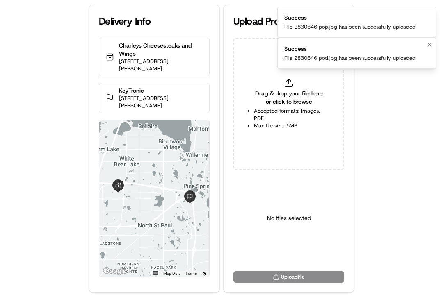
drag, startPoint x: 371, startPoint y: 112, endPoint x: 309, endPoint y: 48, distance: 88.7
click at [371, 112] on div "Delivery Info Charleys Cheesesteaks and Wings 3001 White Bear Ave Space #2071, …" at bounding box center [221, 148] width 443 height 297
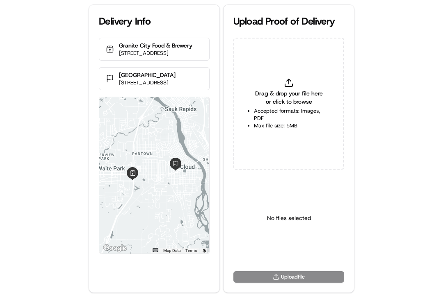
click at [382, 86] on div "Delivery Info Granite City Food & Brewery [STREET_ADDRESS][GEOGRAPHIC_DATA] [ST…" at bounding box center [221, 148] width 443 height 297
click at [293, 96] on span "Drag & drop your file here or click to browse" at bounding box center [289, 97] width 70 height 16
type input "C:\fakepath\2831530 pop.jpg"
click at [271, 254] on html "Delivery Info Granite City Food & Brewery [STREET_ADDRESS][GEOGRAPHIC_DATA] [ST…" at bounding box center [221, 148] width 443 height 297
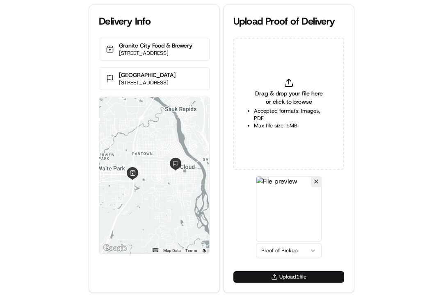
click at [266, 281] on button "Upload 1 file" at bounding box center [288, 276] width 111 height 11
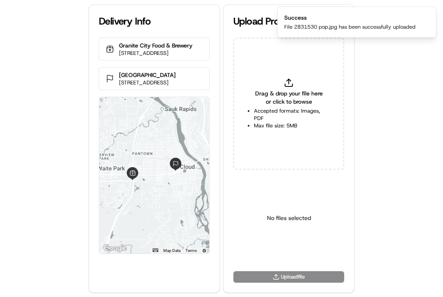
click at [261, 80] on div "Drag & drop your file here or click to browse Accepted formats: Images, PDF Max…" at bounding box center [288, 104] width 111 height 132
type input "C:\fakepath\2831530 pod.jpg"
click at [288, 249] on html "Delivery Info Granite City Food & Brewery [STREET_ADDRESS][GEOGRAPHIC_DATA] [ST…" at bounding box center [221, 148] width 443 height 297
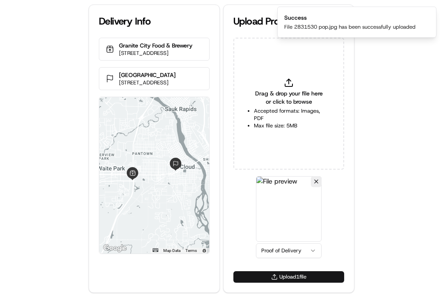
click at [275, 278] on button "Upload 1 file" at bounding box center [288, 276] width 111 height 11
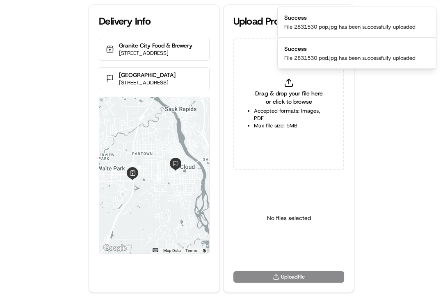
click at [373, 116] on div "Delivery Info Granite City Food & Brewery [STREET_ADDRESS][GEOGRAPHIC_DATA] [ST…" at bounding box center [221, 148] width 443 height 297
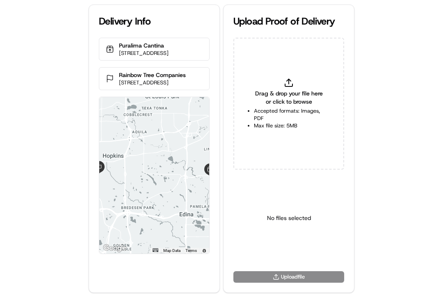
type input "C:\fakepath\2830905 pop.jpg"
click at [269, 249] on html "Delivery Info Puralima Cantina [STREET_ADDRESS] Rainbow Tree Companies [STREET_…" at bounding box center [221, 148] width 443 height 297
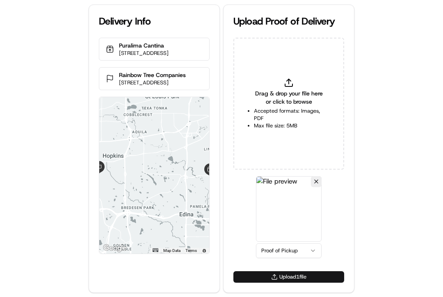
click at [294, 272] on button "Upload 1 file" at bounding box center [288, 276] width 111 height 11
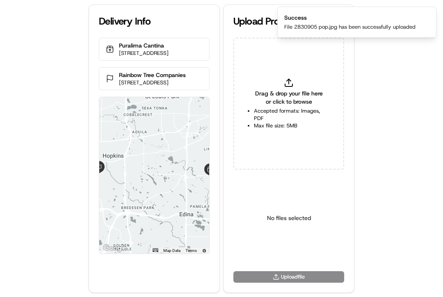
click at [294, 98] on span "Drag & drop your file here or click to browse" at bounding box center [289, 97] width 70 height 16
type input "C:\fakepath\2830905 pod.jpg"
click at [294, 236] on img at bounding box center [289, 209] width 66 height 66
click at [278, 258] on div "Select a type" at bounding box center [288, 218] width 111 height 85
click at [279, 250] on html "Delivery Info Puralima Cantina 3925 W 50th St, Edina, MN 55424, USA Rainbow Tre…" at bounding box center [221, 148] width 443 height 297
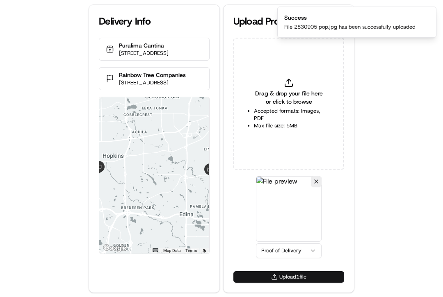
click at [274, 276] on button "Upload 1 file" at bounding box center [288, 276] width 111 height 11
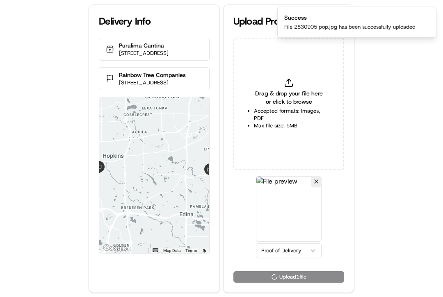
click at [398, 176] on div "Delivery Info Puralima Cantina 3925 W 50th St, Edina, MN 55424, USA Rainbow Tre…" at bounding box center [221, 148] width 443 height 297
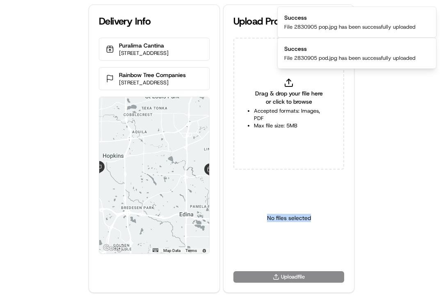
drag, startPoint x: 381, startPoint y: 118, endPoint x: 374, endPoint y: 107, distance: 12.7
click at [379, 114] on div "Delivery Info Puralima Cantina 3925 W 50th St, Edina, MN 55424, USA Rainbow Tre…" at bounding box center [221, 148] width 443 height 297
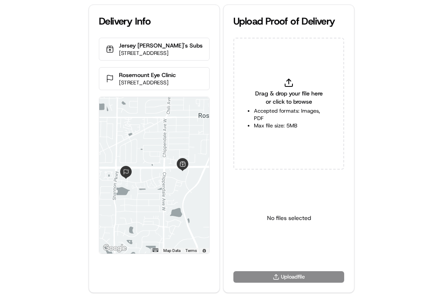
click at [269, 87] on div "Drag & drop your file here or click to browse Accepted formats: Images, PDF Max…" at bounding box center [288, 104] width 111 height 132
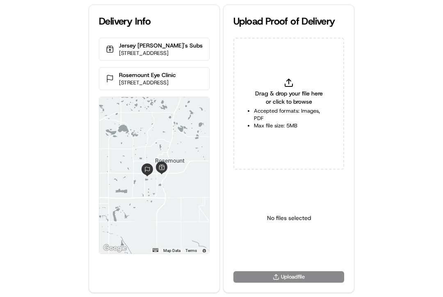
type input "C:\fakepath\2831782 pop.jpg"
click at [291, 256] on html "Delivery Info Jersey [PERSON_NAME]'s Subs [STREET_ADDRESS] [GEOGRAPHIC_DATA] [S…" at bounding box center [221, 148] width 443 height 297
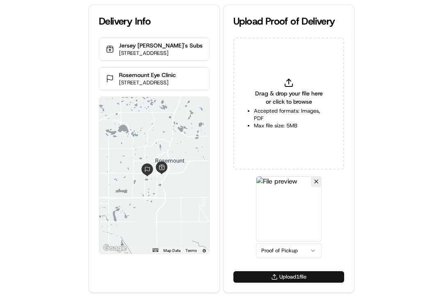
click at [279, 273] on button "Upload 1 file" at bounding box center [288, 276] width 111 height 11
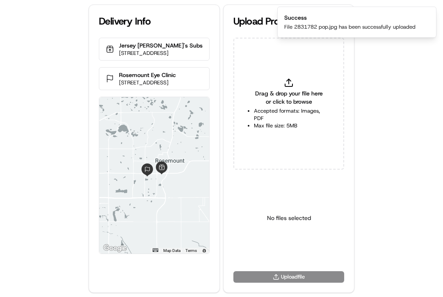
click at [66, 186] on div "Delivery Info Jersey Mike's Subs 15059 Canada Ave W, Rosemount, MN 55068, USA R…" at bounding box center [221, 148] width 443 height 297
click at [268, 91] on span "Drag & drop your file here or click to browse" at bounding box center [289, 97] width 70 height 16
type input "C:\fakepath\2831782 pod.jpg"
click at [283, 251] on html "Delivery Info Jersey Mike's Subs 15059 Canada Ave W, Rosemount, MN 55068, USA R…" at bounding box center [221, 148] width 443 height 297
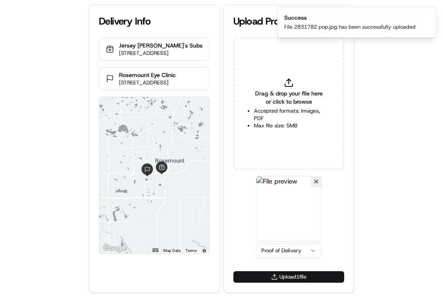
click at [276, 278] on button "Upload 1 file" at bounding box center [288, 276] width 111 height 11
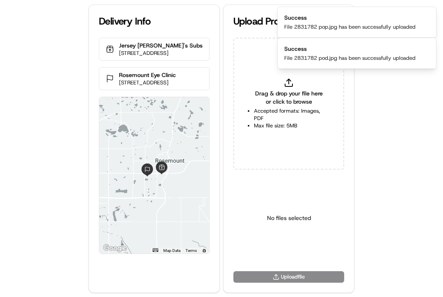
drag, startPoint x: 364, startPoint y: 134, endPoint x: 358, endPoint y: 125, distance: 10.2
click at [364, 134] on div "Delivery Info Jersey Mike's Subs 15059 Canada Ave W, Rosemount, MN 55068, USA R…" at bounding box center [221, 148] width 443 height 297
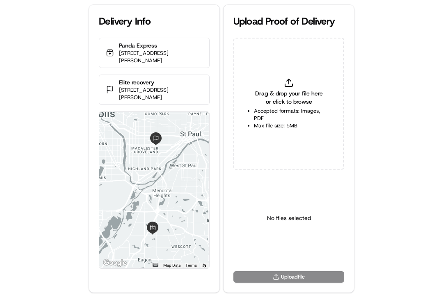
click at [275, 95] on span "Drag & drop your file here or click to browse" at bounding box center [289, 97] width 70 height 16
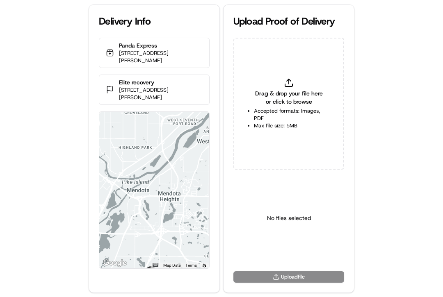
type input "C:\fakepath\2830456 pop.jpg"
click at [284, 253] on html "Delivery Info Panda Express [STREET_ADDRESS][PERSON_NAME] Elite recovery [STREE…" at bounding box center [221, 148] width 443 height 297
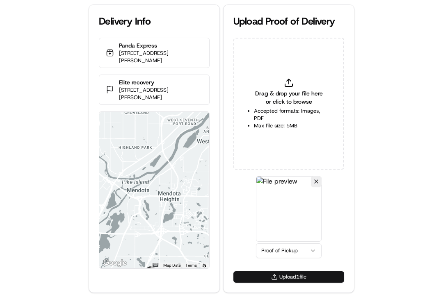
click at [272, 274] on button "Upload 1 file" at bounding box center [288, 276] width 111 height 11
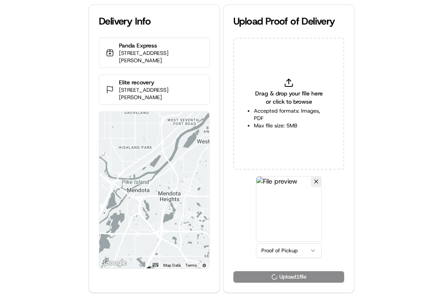
click at [289, 99] on span "Drag & drop your file here or click to browse" at bounding box center [289, 97] width 70 height 16
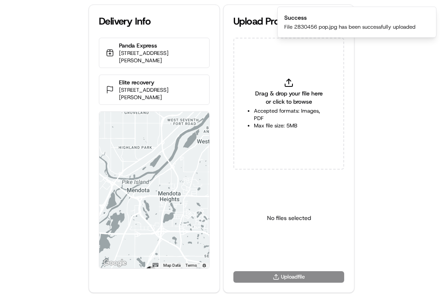
type input "C:\fakepath\2830456 pod.jpg"
click at [278, 255] on html "Delivery Info Panda Express 1270 Promenade Pl, Eagan, MN 55121, USA Elite recov…" at bounding box center [221, 148] width 443 height 297
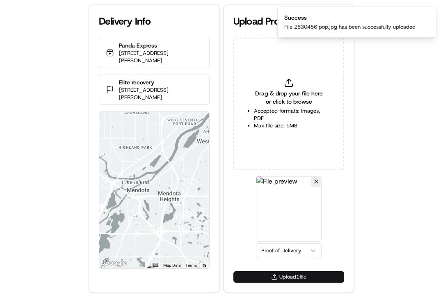
click at [275, 274] on button "Upload 1 file" at bounding box center [288, 276] width 111 height 11
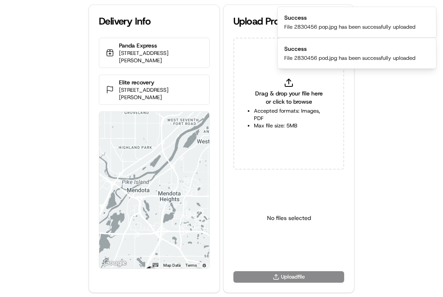
click at [361, 112] on div "Delivery Info Panda Express 1270 Promenade Pl, Eagan, MN 55121, USA Elite recov…" at bounding box center [221, 148] width 443 height 297
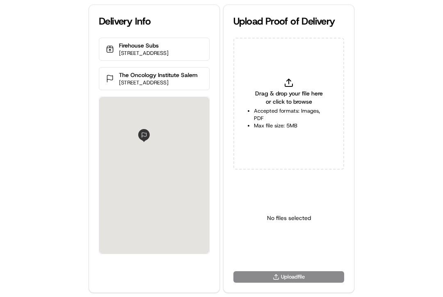
click at [269, 91] on span "Drag & drop your file here or click to browse" at bounding box center [289, 97] width 70 height 16
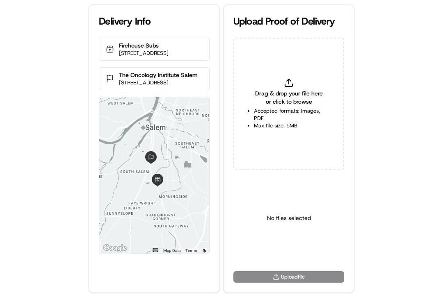
type input "C:\fakepath\2831627 pop'.jpg"
click at [296, 253] on html "Delivery Info Firehouse Subs [STREET_ADDRESS] The Oncology Institute [GEOGRAPHI…" at bounding box center [221, 148] width 443 height 297
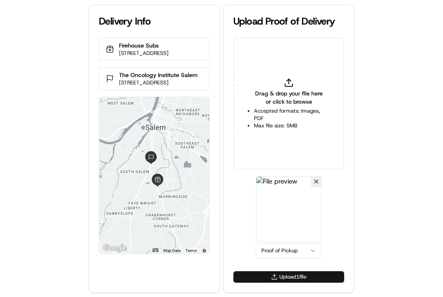
click at [277, 280] on button "Upload 1 file" at bounding box center [288, 276] width 111 height 11
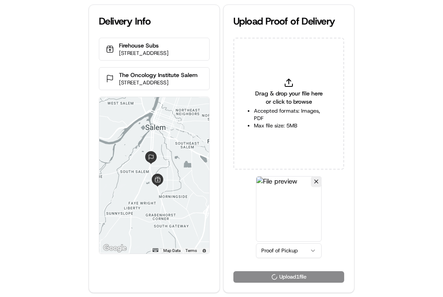
click at [297, 87] on div "Drag & drop your file here or click to browse Accepted formats: Images, PDF Max…" at bounding box center [288, 104] width 111 height 132
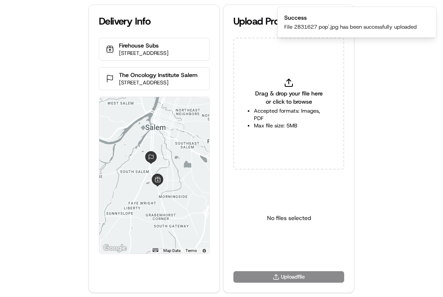
type input "C:\fakepath\2831627 pod.jpg"
click at [409, 174] on div "Delivery Info Firehouse Subs 3810 Commercial St SE, Salem, OR 97302, USA The On…" at bounding box center [221, 148] width 443 height 297
click at [298, 248] on html "Delivery Info Firehouse Subs 3810 Commercial St SE, Salem, OR 97302, USA The On…" at bounding box center [221, 148] width 443 height 297
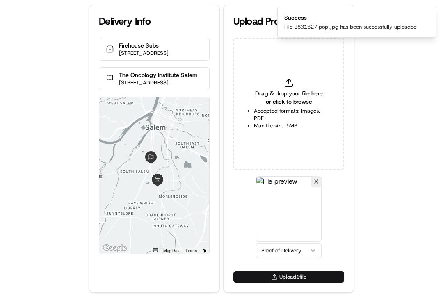
click at [261, 271] on button "Upload 1 file" at bounding box center [288, 276] width 111 height 11
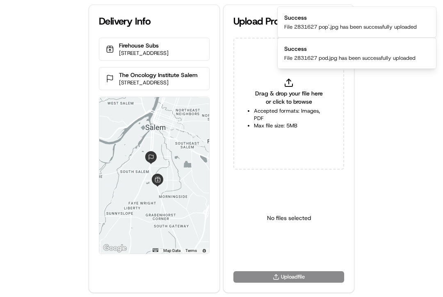
click at [73, 78] on div "Delivery Info Firehouse Subs 3810 Commercial St SE, Salem, OR 97302, USA The On…" at bounding box center [221, 148] width 443 height 297
click at [377, 128] on div "Delivery Info Firehouse Subs 3810 Commercial St SE, Salem, OR 97302, USA The On…" at bounding box center [221, 148] width 443 height 297
click at [381, 159] on div "Delivery Info Firehouse Subs 3810 Commercial St SE, Salem, OR 97302, USA The On…" at bounding box center [221, 148] width 443 height 297
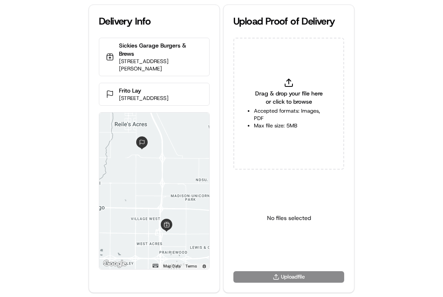
click at [295, 122] on li "Max file size: 5MB" at bounding box center [289, 125] width 70 height 7
type input "C:\fakepath\2830470 pod.jpg"
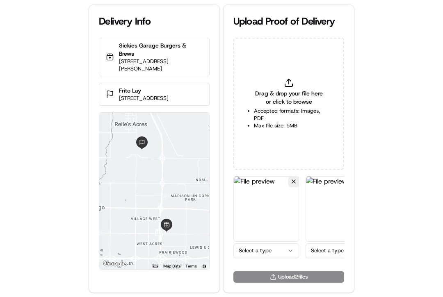
click at [265, 253] on html "Delivery Info Sickies Garage Burgers & Brews [STREET_ADDRESS][PERSON_NAME] Frit…" at bounding box center [221, 148] width 443 height 297
click at [312, 253] on html "Delivery Info Sickies Garage Burgers & Brews [STREET_ADDRESS][PERSON_NAME] Frit…" at bounding box center [221, 148] width 443 height 297
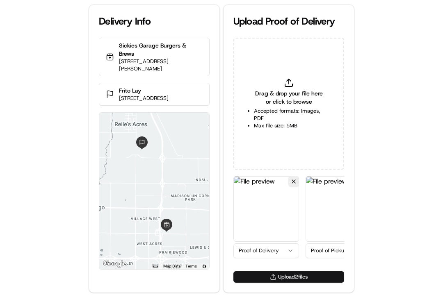
click at [285, 281] on button "Upload 2 file s" at bounding box center [288, 276] width 111 height 11
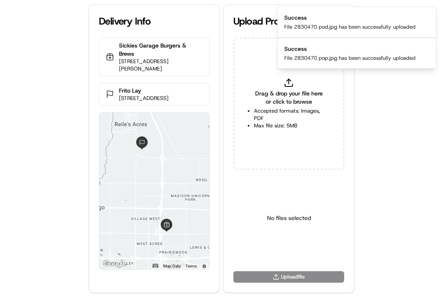
click at [403, 233] on div "Delivery Info Sickies Garage Burgers & Brews [STREET_ADDRESS][PERSON_NAME] Frit…" at bounding box center [221, 148] width 443 height 297
drag, startPoint x: 369, startPoint y: 150, endPoint x: 363, endPoint y: 142, distance: 9.9
click at [366, 148] on div "Delivery Info Sickies Garage Burgers & Brews [STREET_ADDRESS][PERSON_NAME] Frit…" at bounding box center [221, 148] width 443 height 297
